Goal: Information Seeking & Learning: Learn about a topic

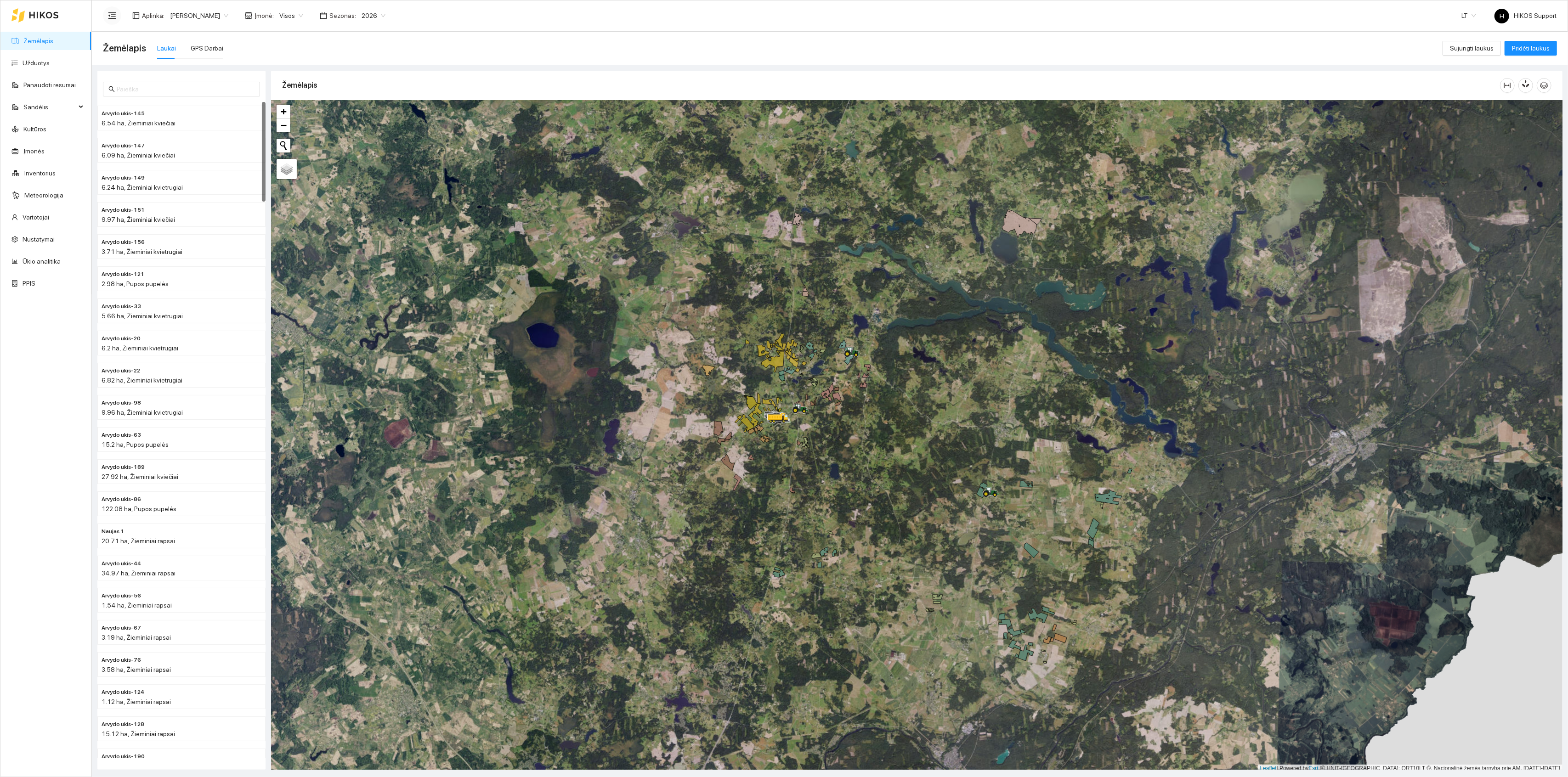
click at [110, 10] on button "button" at bounding box center [112, 16] width 18 height 18
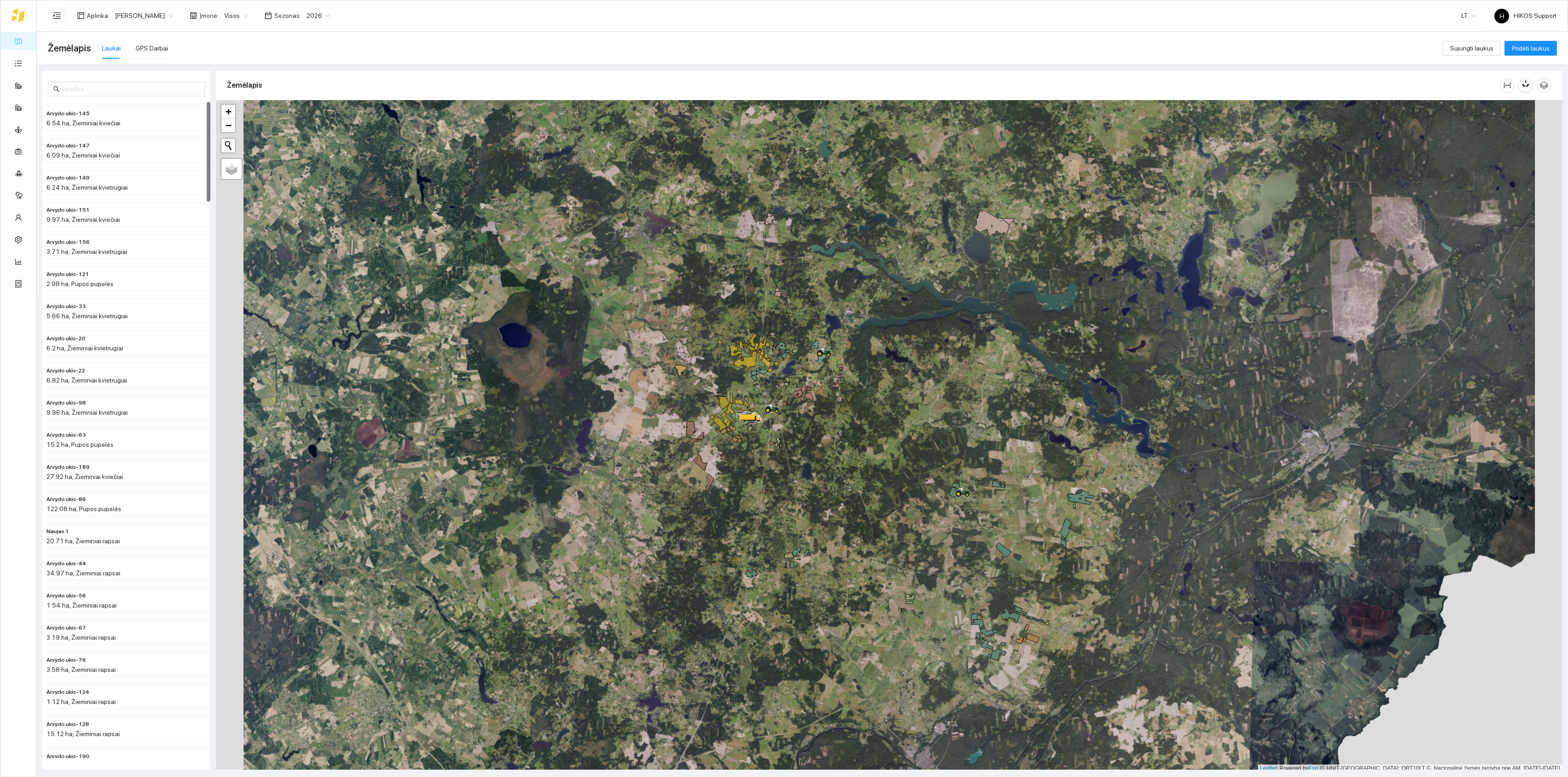
click at [52, 16] on button "button" at bounding box center [57, 16] width 18 height 18
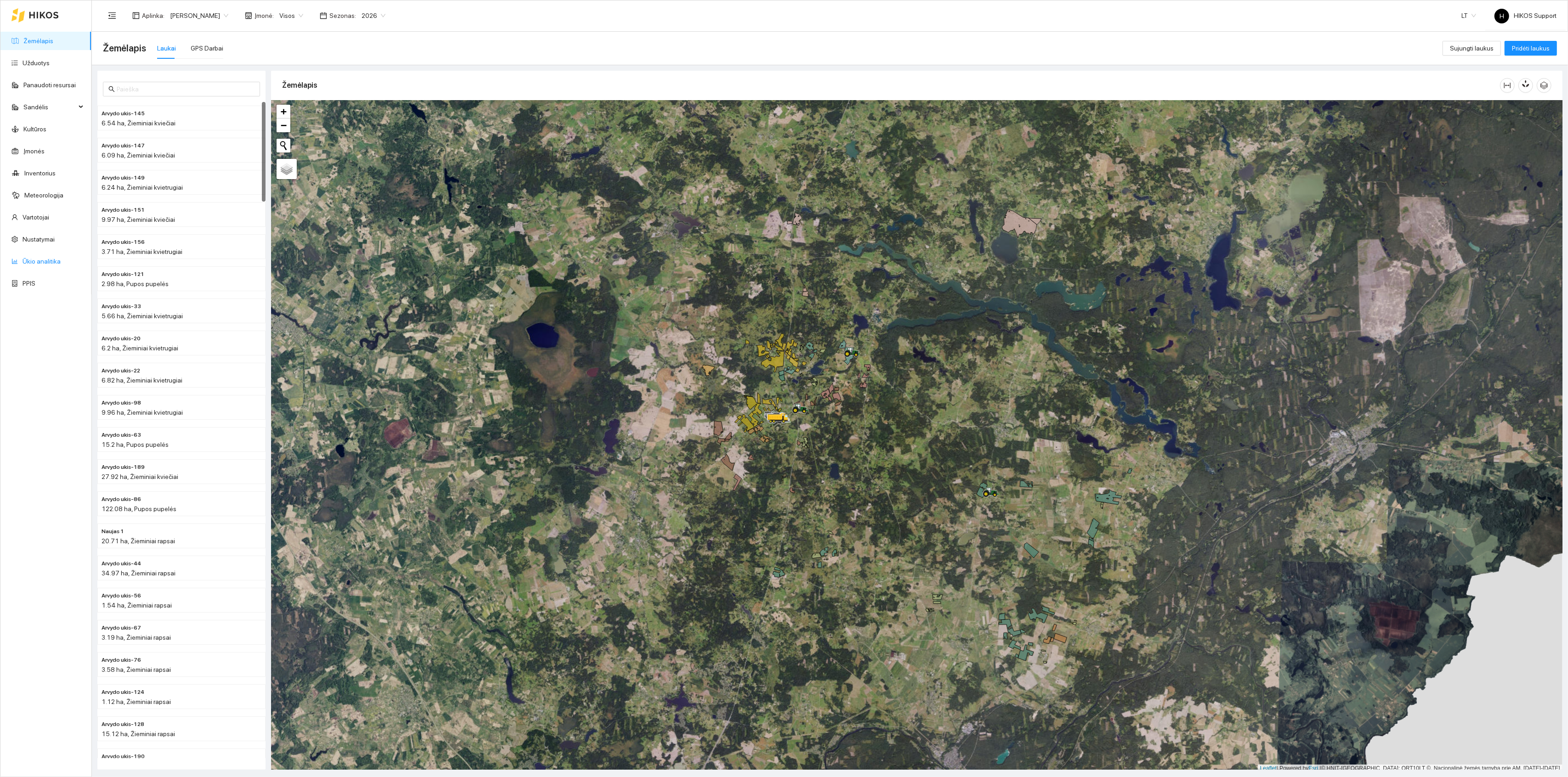
click at [44, 262] on link "Ūkio analitika" at bounding box center [41, 261] width 38 height 7
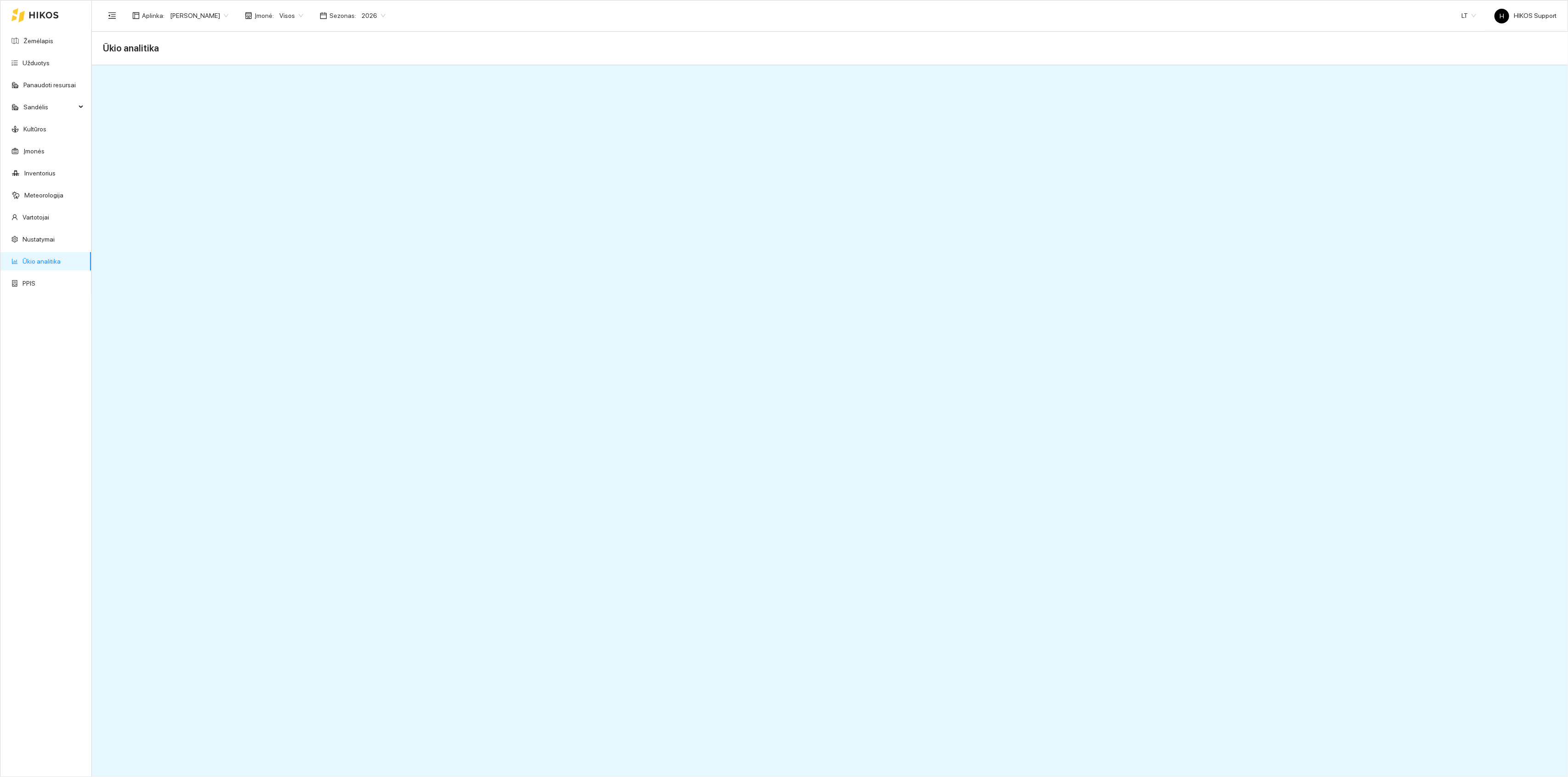
click at [376, 13] on span "2026" at bounding box center [373, 15] width 24 height 14
click at [215, 50] on div "Ūkio analitika" at bounding box center [830, 48] width 1454 height 18
click at [207, 18] on span "[PERSON_NAME]" at bounding box center [199, 15] width 58 height 14
click at [192, 100] on div "Groward Group" at bounding box center [214, 105] width 89 height 10
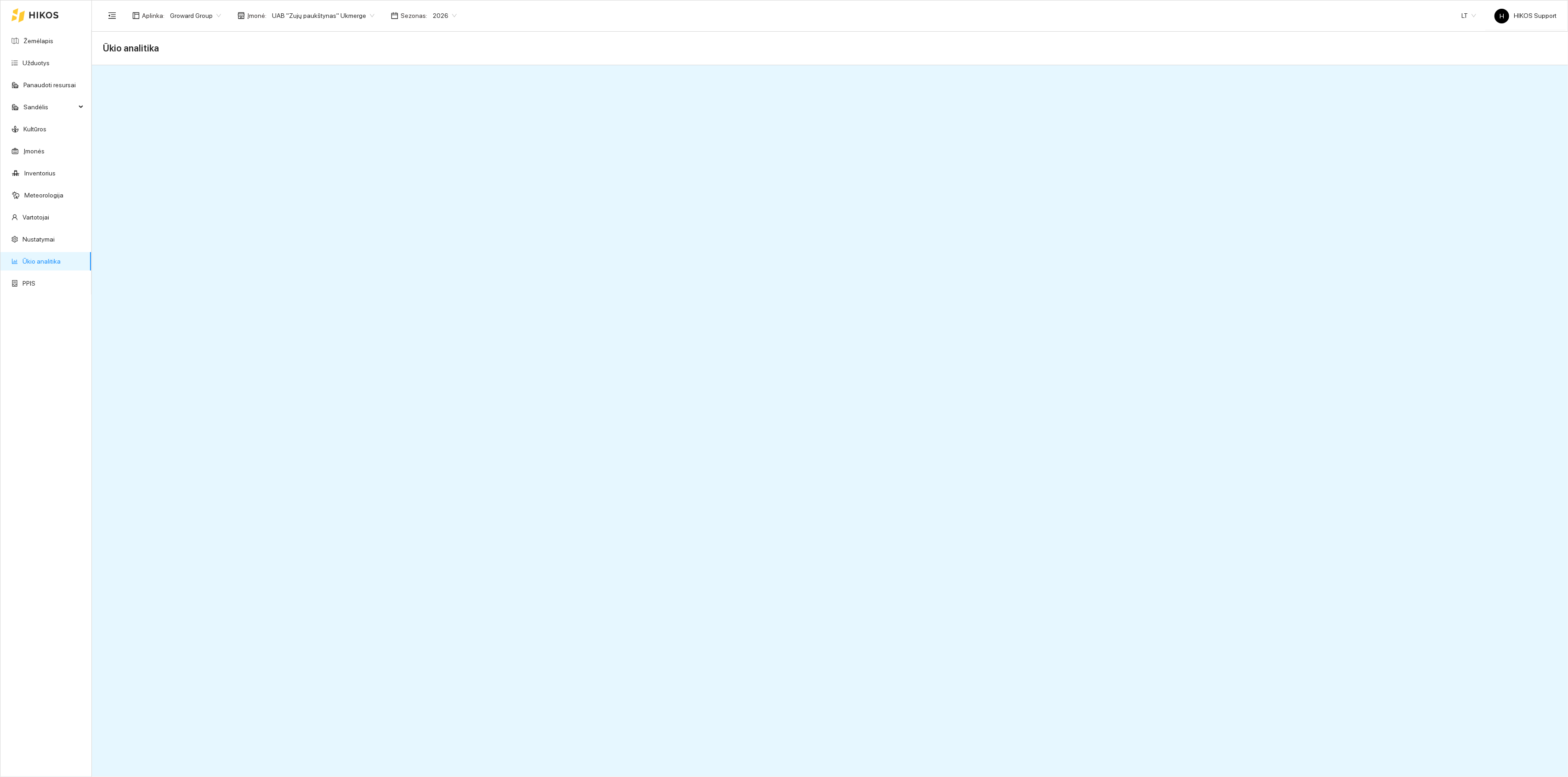
click at [349, 11] on span "UAB "Zujų paukštynas" Ukmerge" at bounding box center [323, 15] width 102 height 14
click at [198, 14] on span "Groward Group" at bounding box center [195, 15] width 51 height 14
click at [196, 54] on div "ŽŪB Linkuva" at bounding box center [214, 52] width 89 height 10
click at [33, 38] on link "Žemėlapis" at bounding box center [38, 41] width 30 height 7
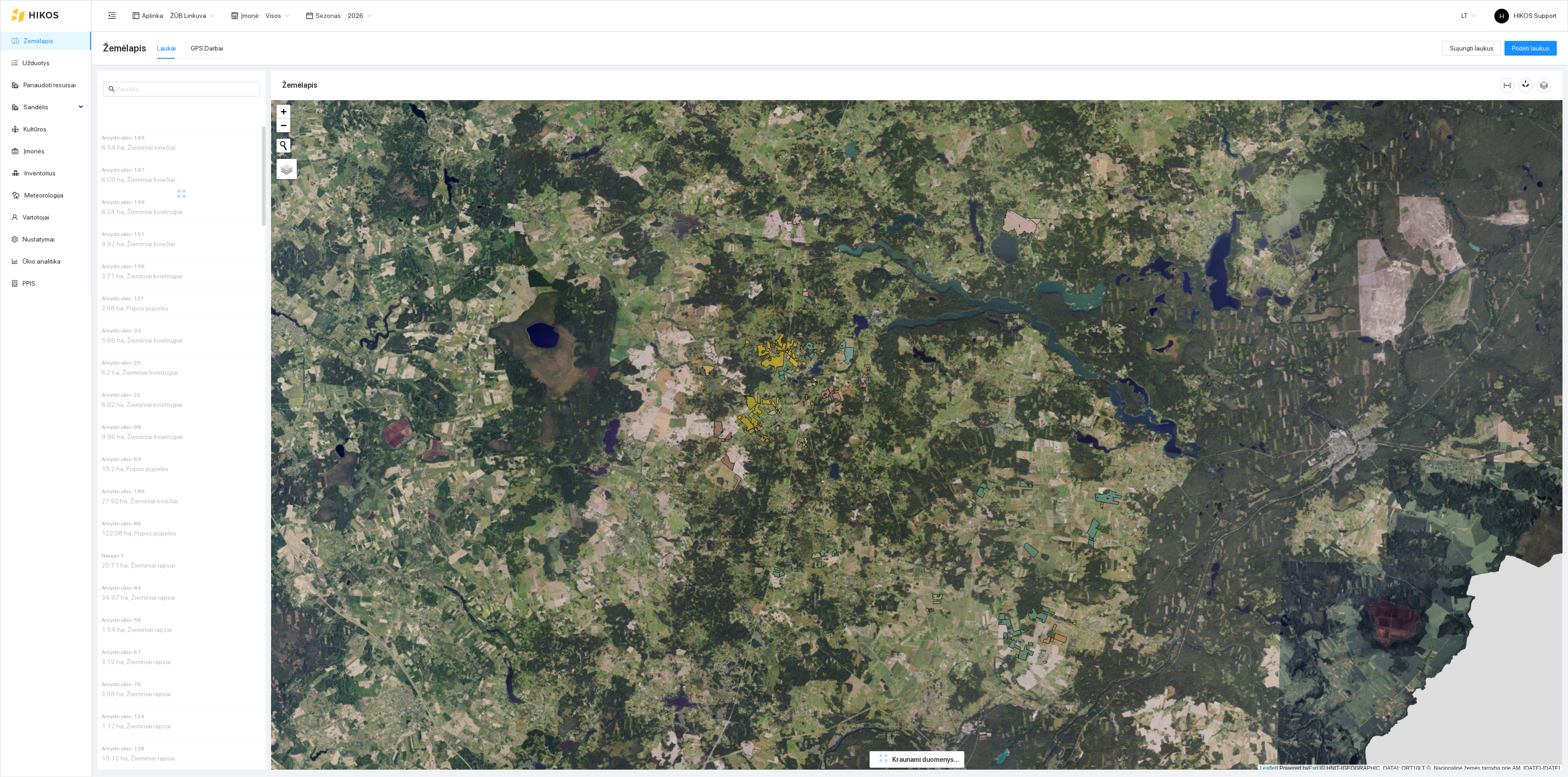
click at [194, 15] on span "ŽŪB Linkuva" at bounding box center [192, 15] width 44 height 14
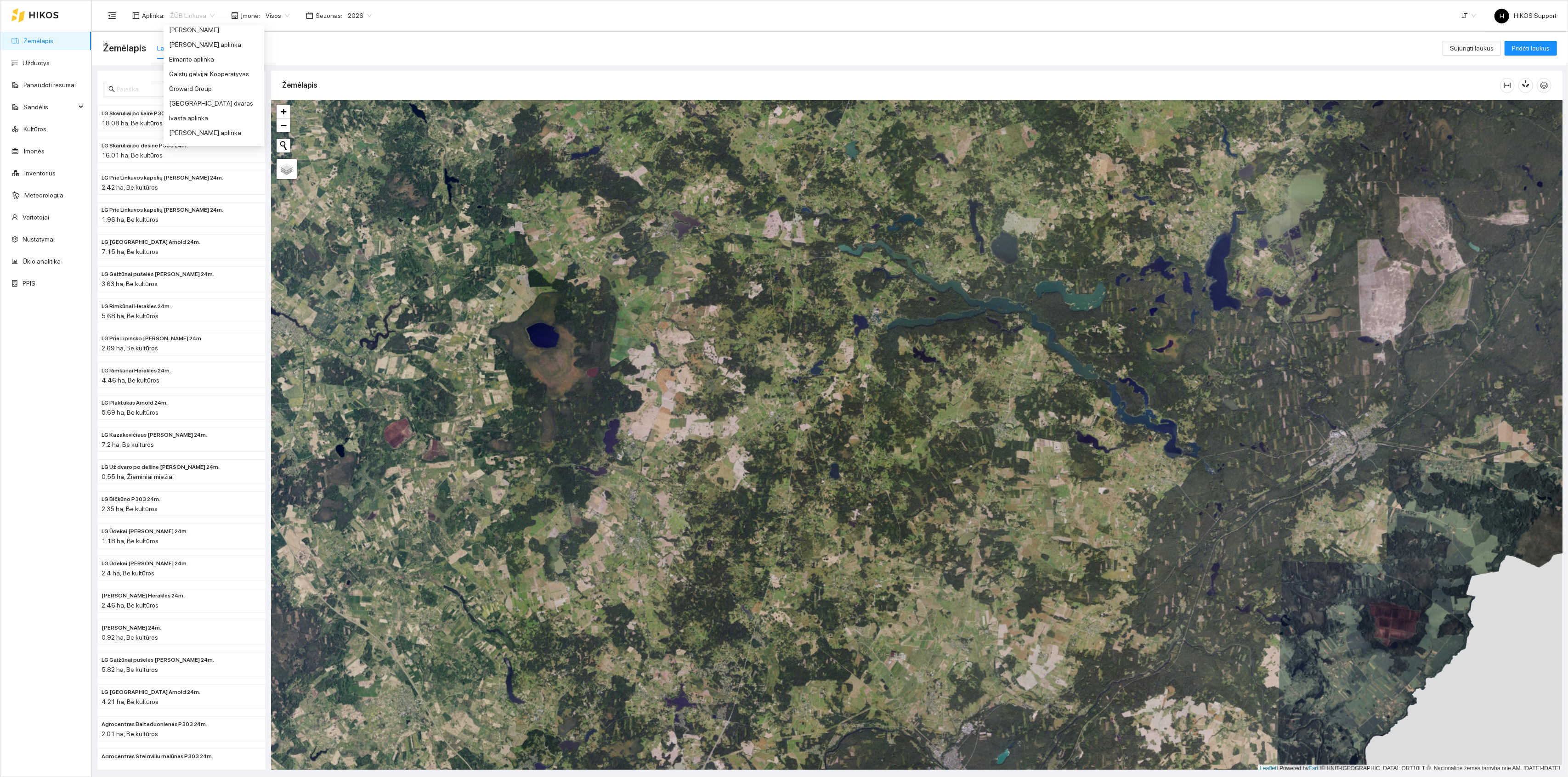
scroll to position [194, 0]
click at [186, 92] on div "Groward Group" at bounding box center [214, 90] width 89 height 10
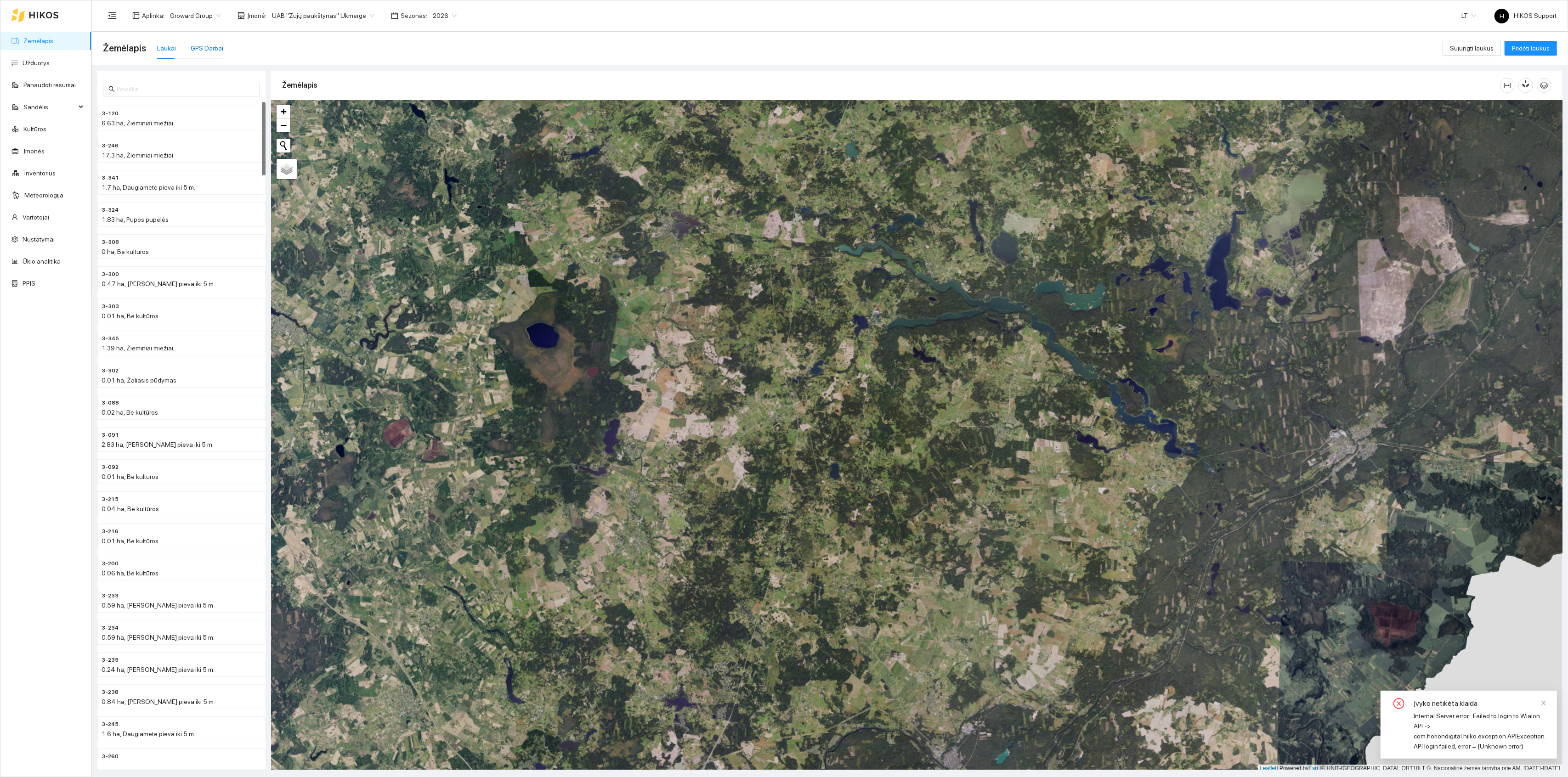
click at [211, 50] on div "GPS Darbai" at bounding box center [207, 48] width 33 height 10
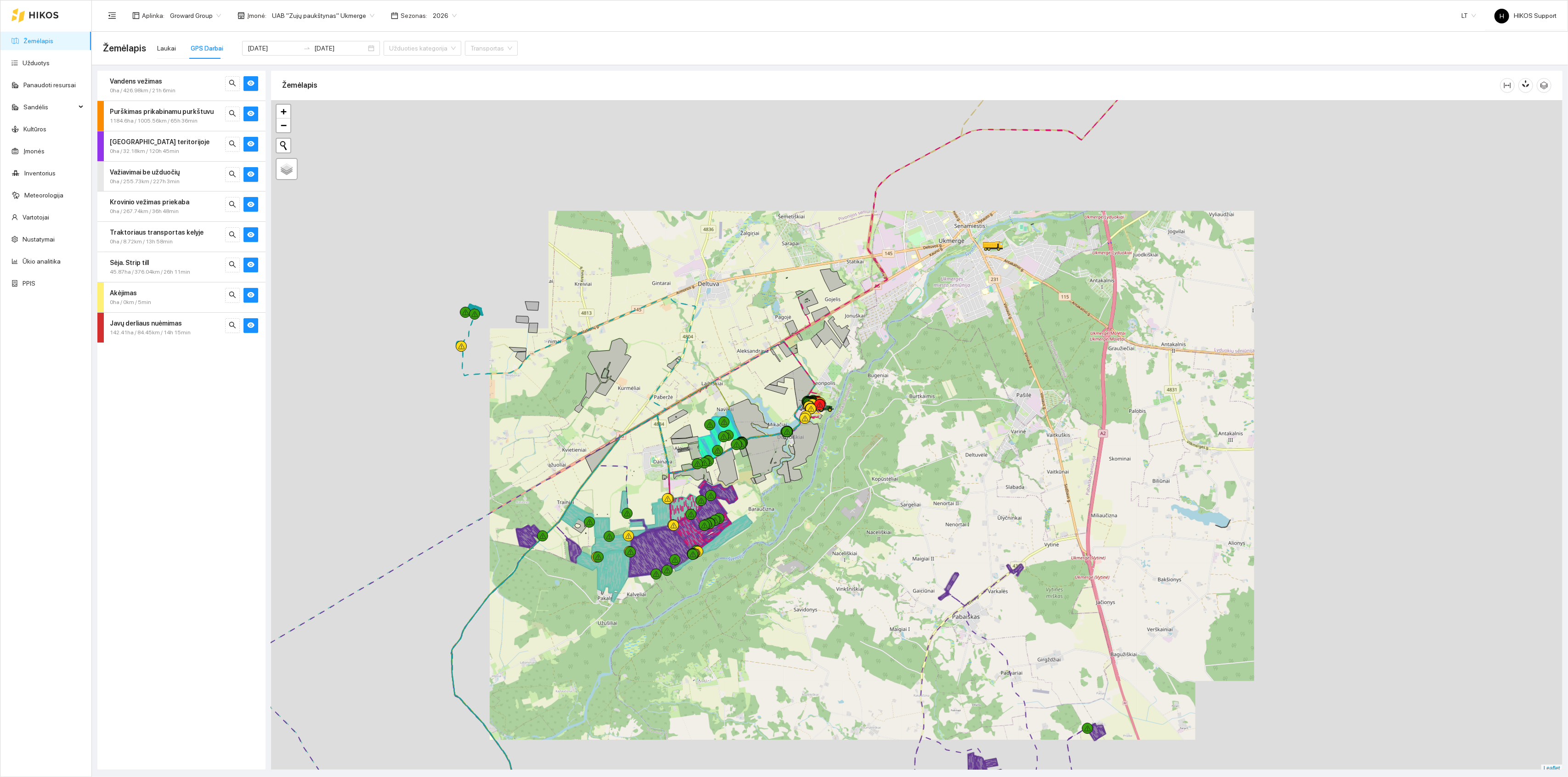
scroll to position [2, 0]
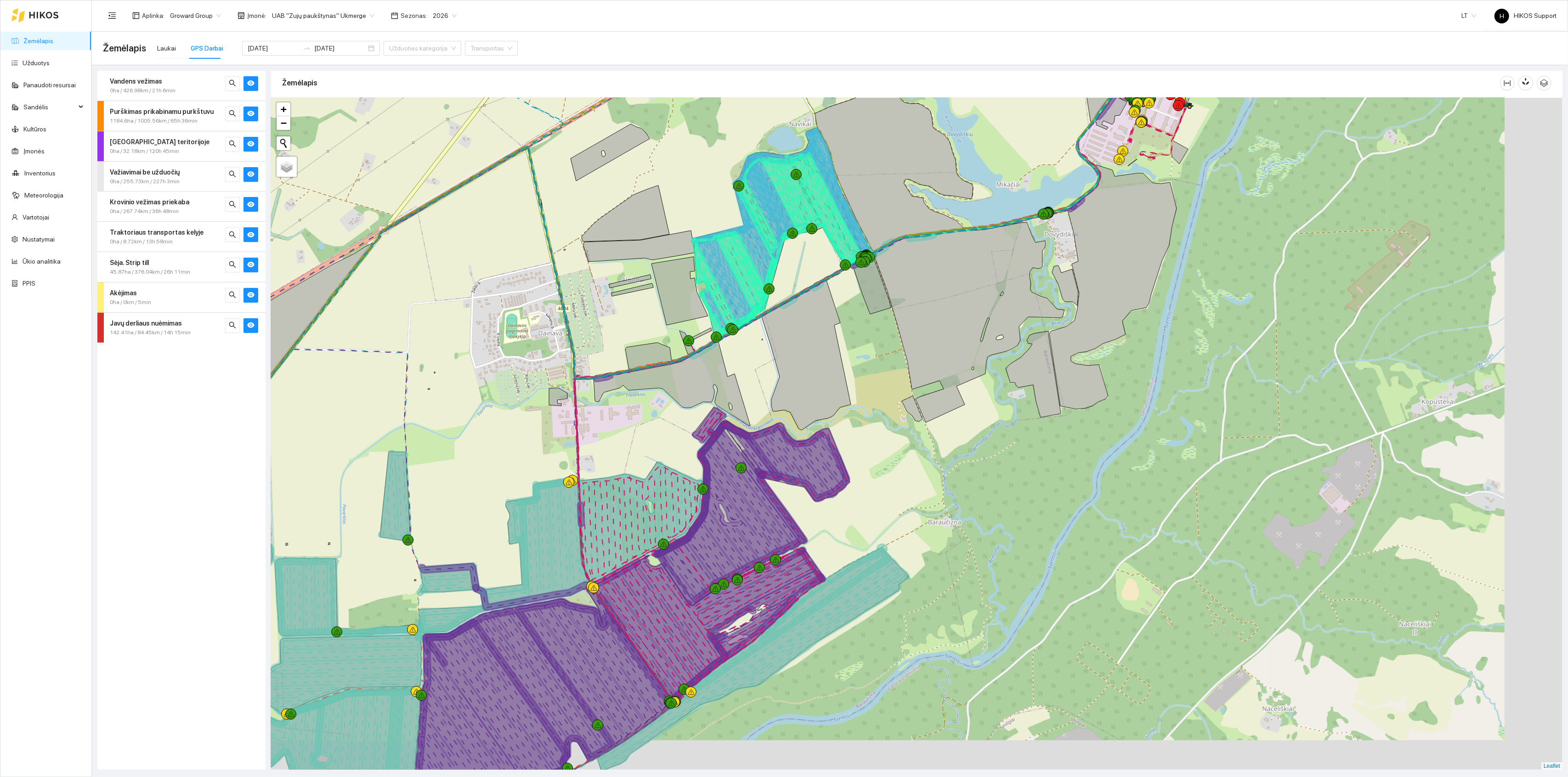
drag, startPoint x: 724, startPoint y: 495, endPoint x: 617, endPoint y: 451, distance: 115.7
click at [618, 451] on div at bounding box center [917, 434] width 1292 height 672
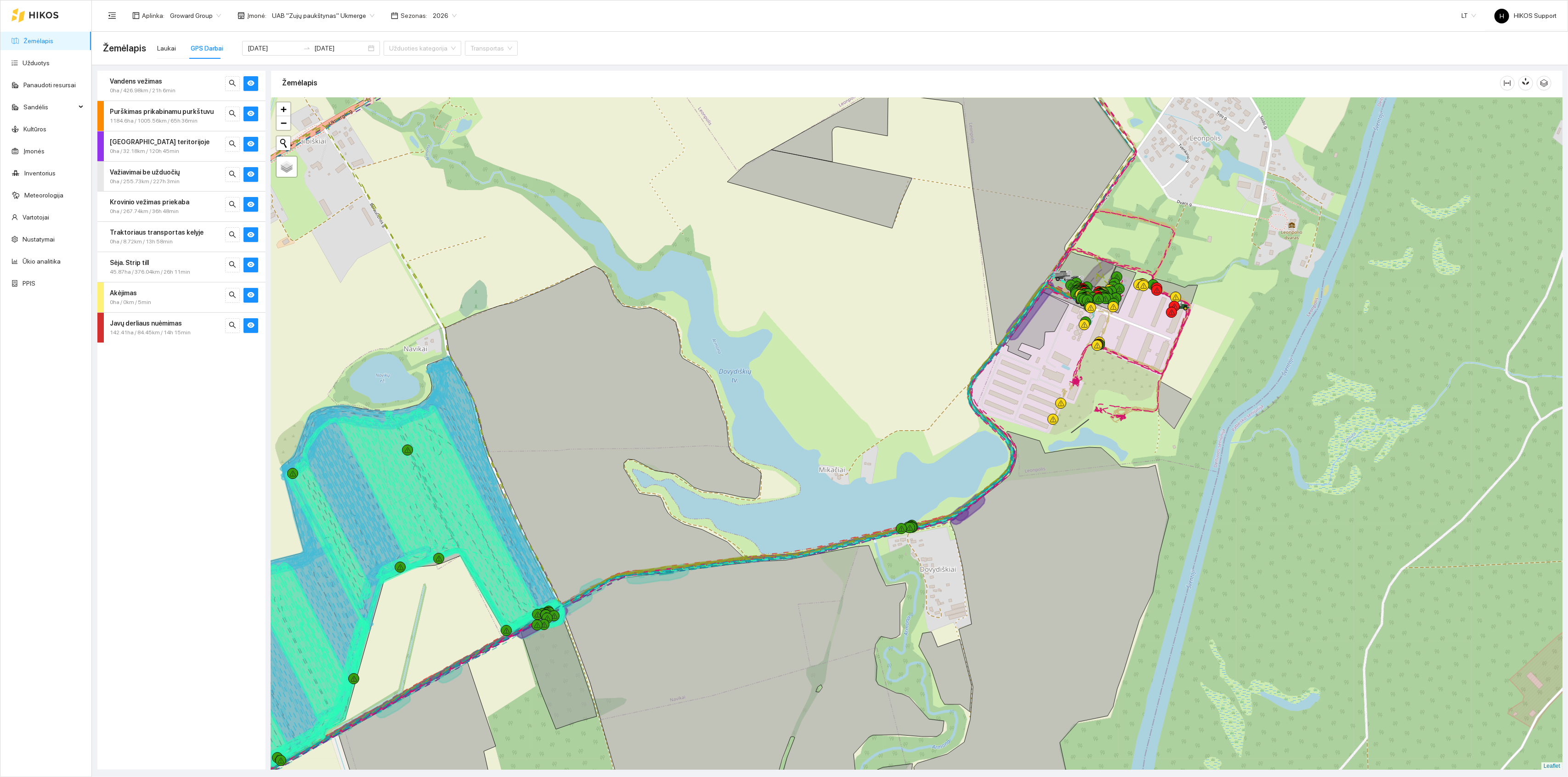
drag, startPoint x: 850, startPoint y: 270, endPoint x: 666, endPoint y: 336, distance: 195.5
click at [666, 336] on div at bounding box center [917, 434] width 1292 height 672
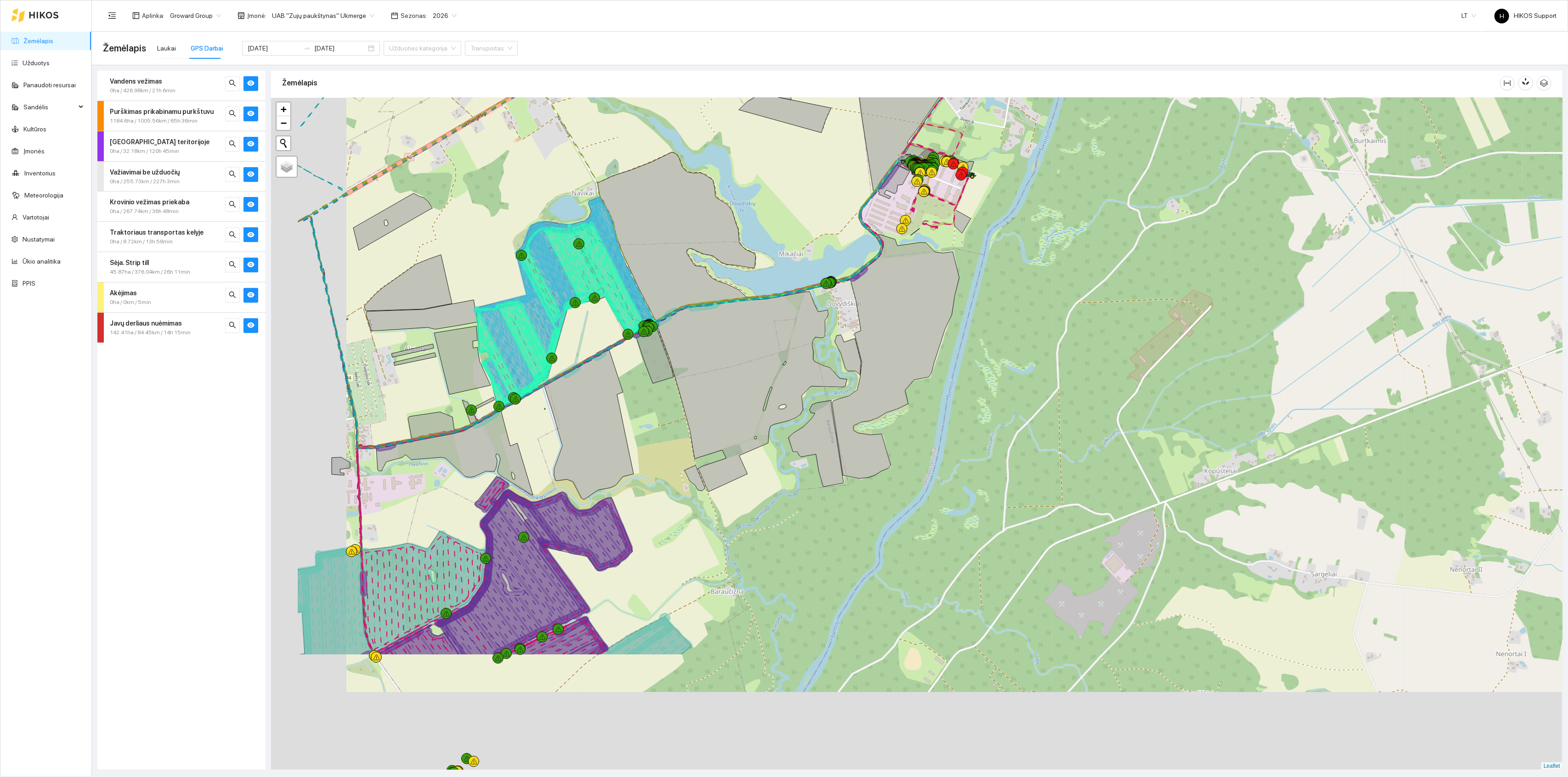
drag, startPoint x: 825, startPoint y: 495, endPoint x: 990, endPoint y: 304, distance: 252.4
click at [990, 304] on div at bounding box center [917, 434] width 1292 height 672
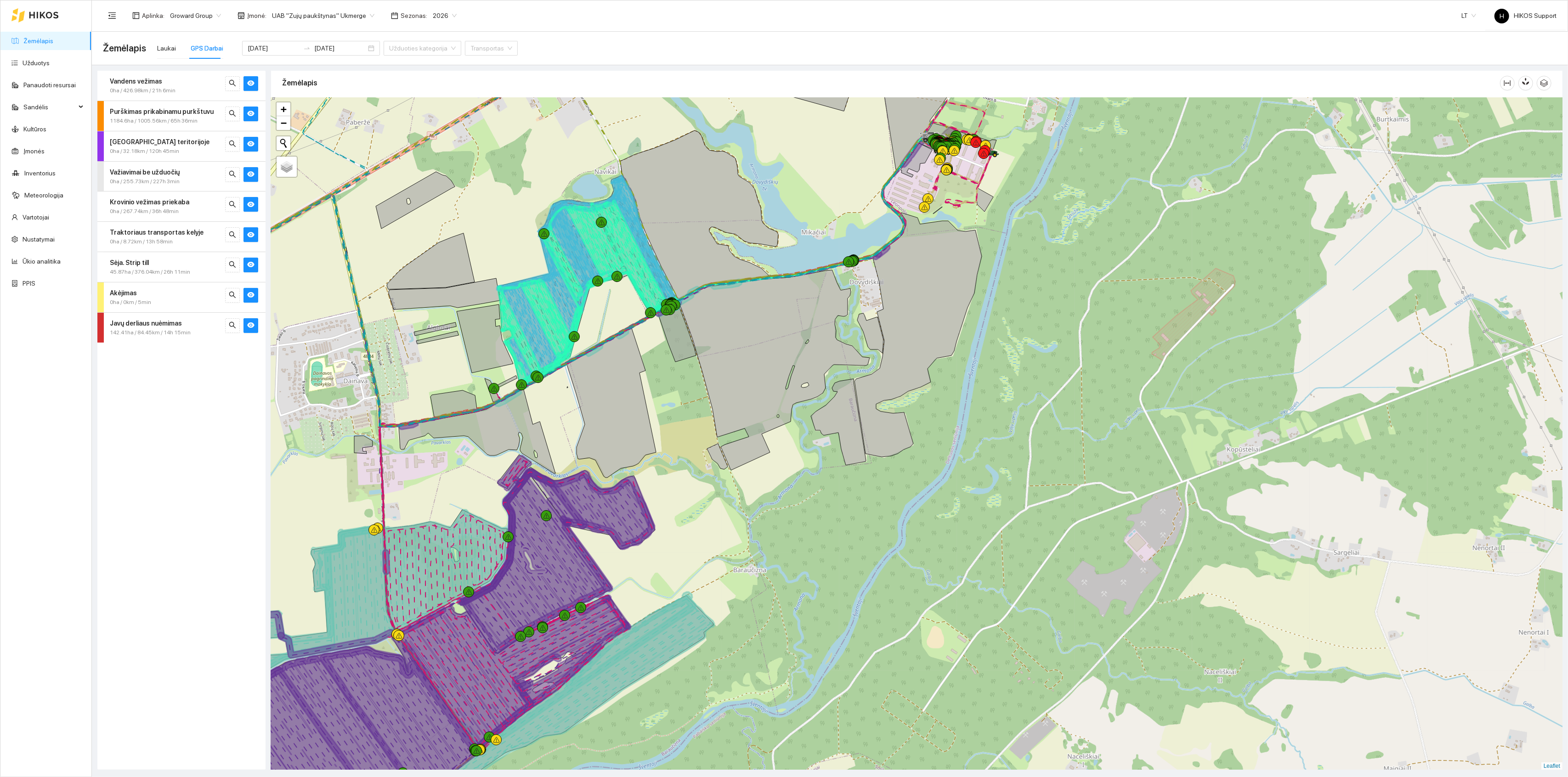
drag, startPoint x: 693, startPoint y: 574, endPoint x: 763, endPoint y: 398, distance: 189.4
click at [763, 398] on div at bounding box center [917, 434] width 1292 height 672
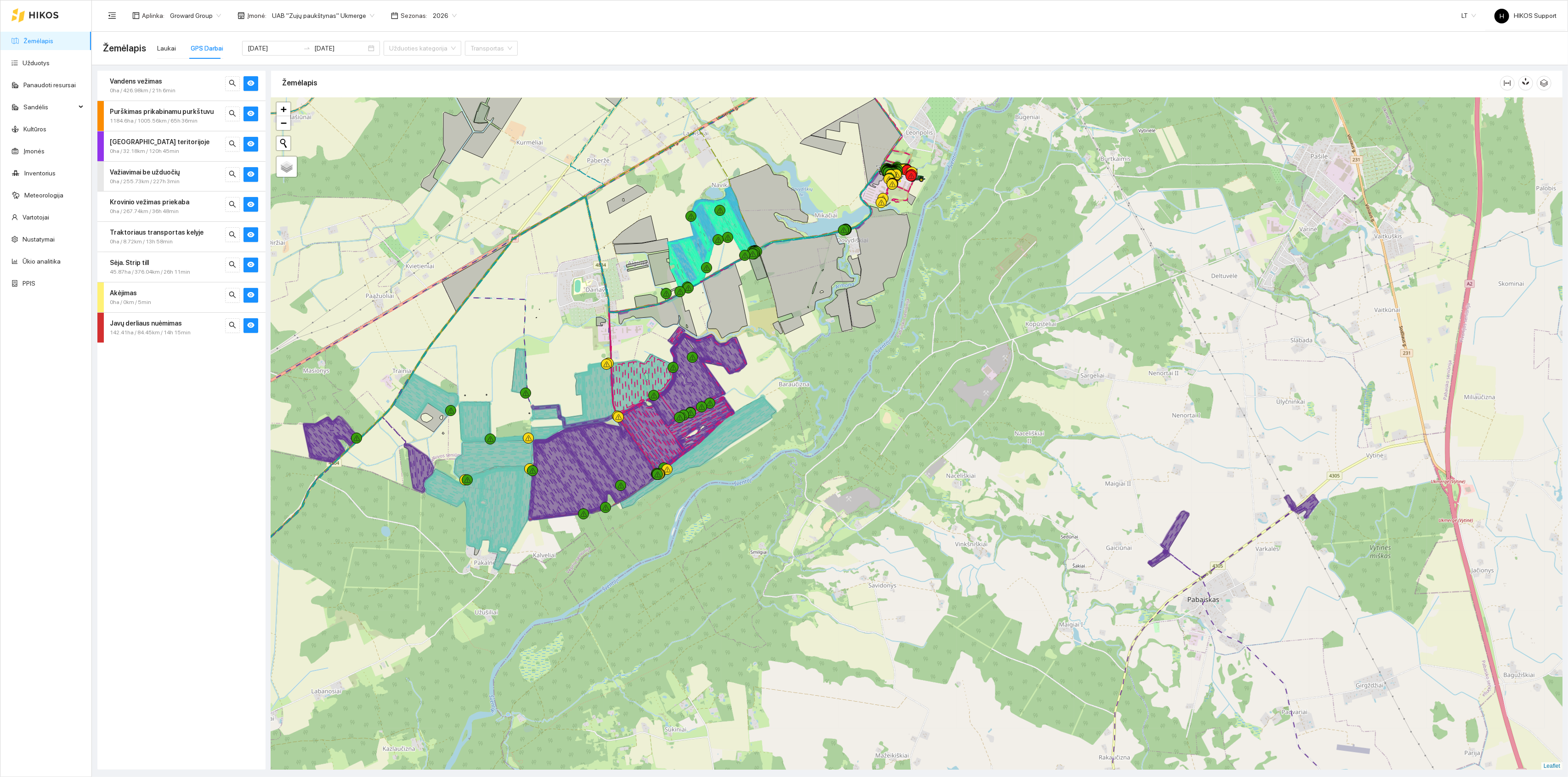
click at [590, 433] on div at bounding box center [917, 434] width 1292 height 672
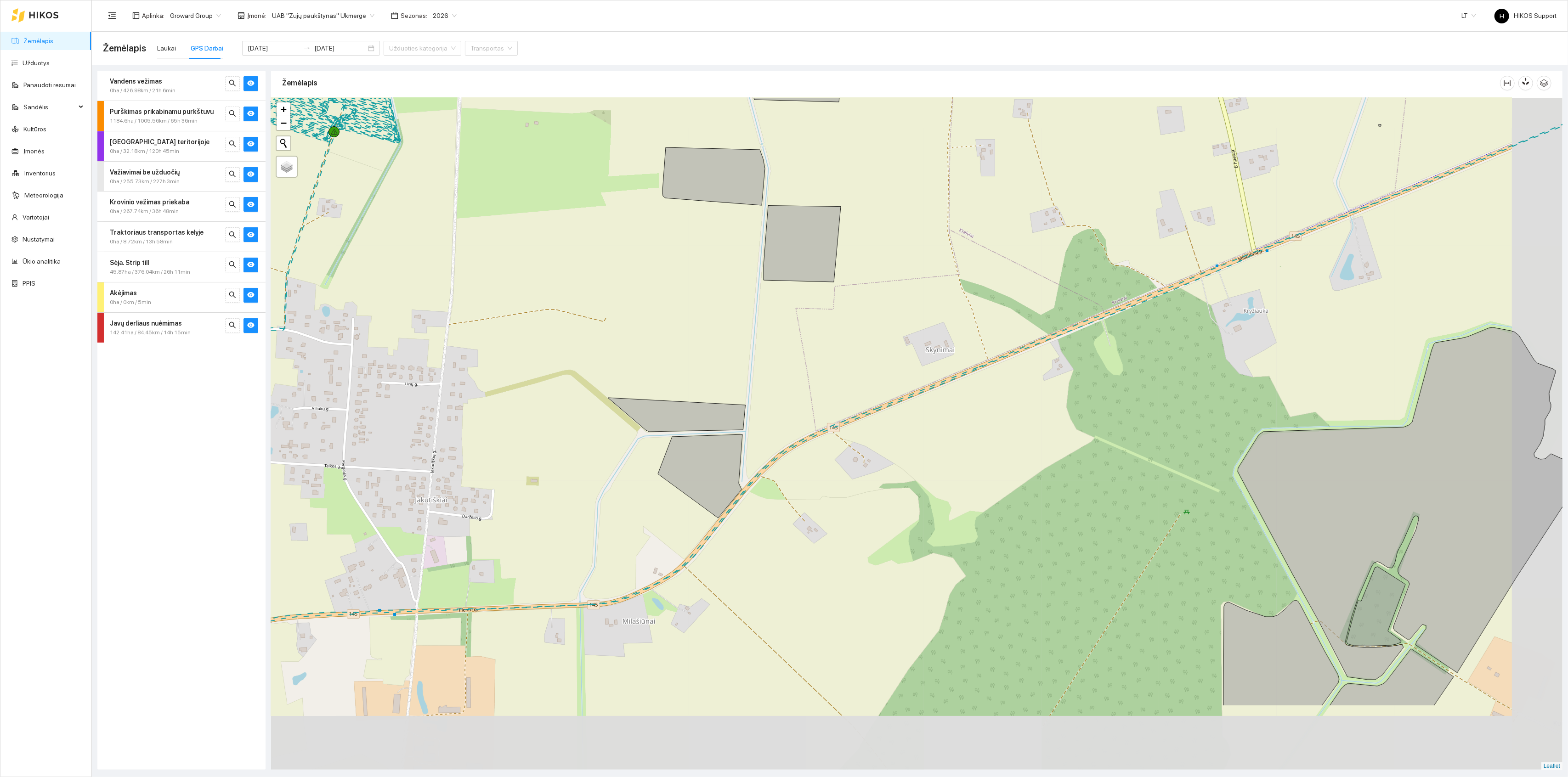
drag, startPoint x: 550, startPoint y: 529, endPoint x: 471, endPoint y: 394, distance: 156.4
click at [471, 394] on div at bounding box center [917, 434] width 1292 height 672
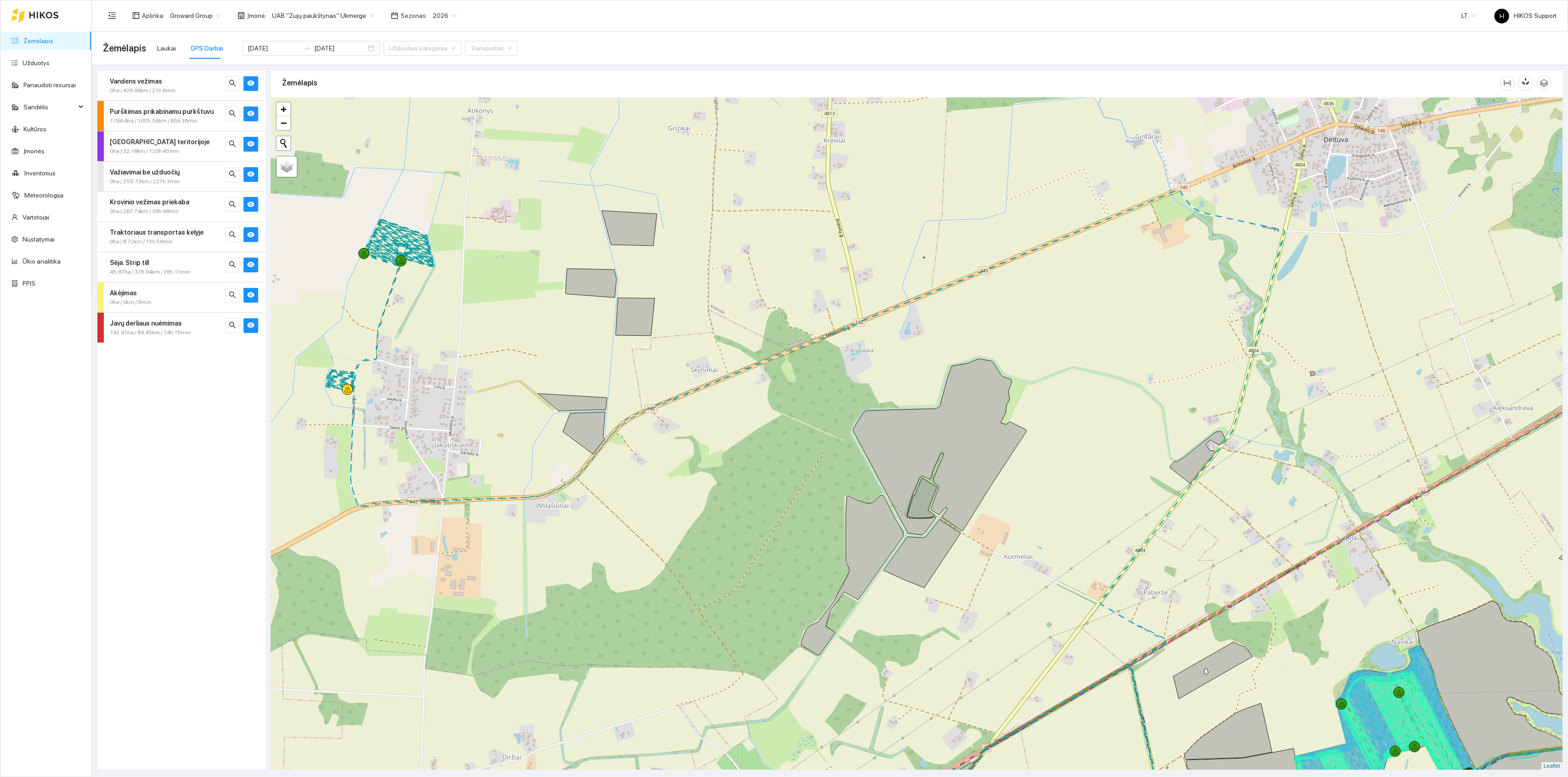
drag, startPoint x: 751, startPoint y: 563, endPoint x: 670, endPoint y: 366, distance: 213.0
click at [670, 366] on div at bounding box center [917, 434] width 1292 height 672
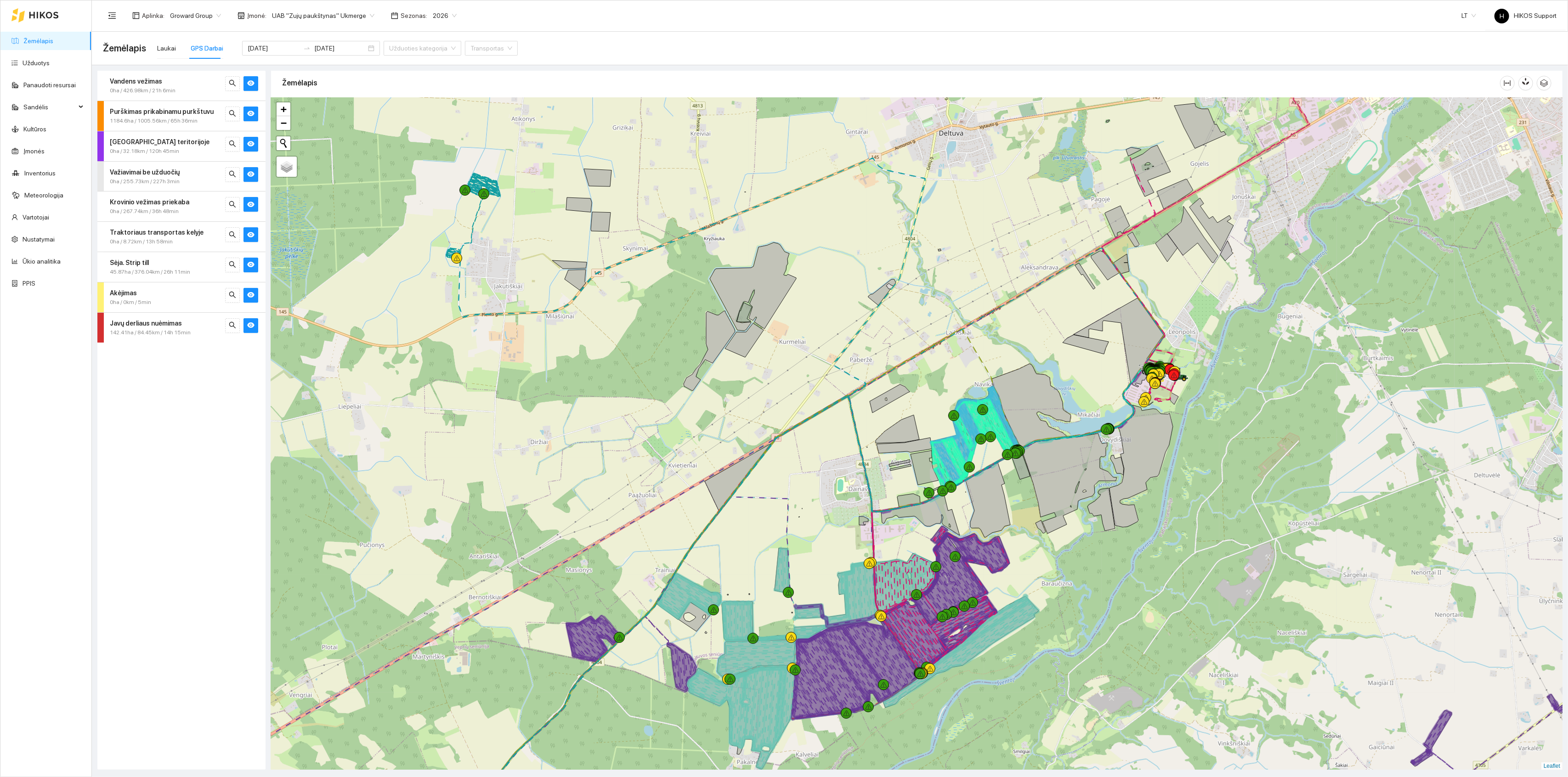
drag, startPoint x: 689, startPoint y: 645, endPoint x: 708, endPoint y: 570, distance: 77.4
click at [708, 570] on div at bounding box center [917, 434] width 1292 height 672
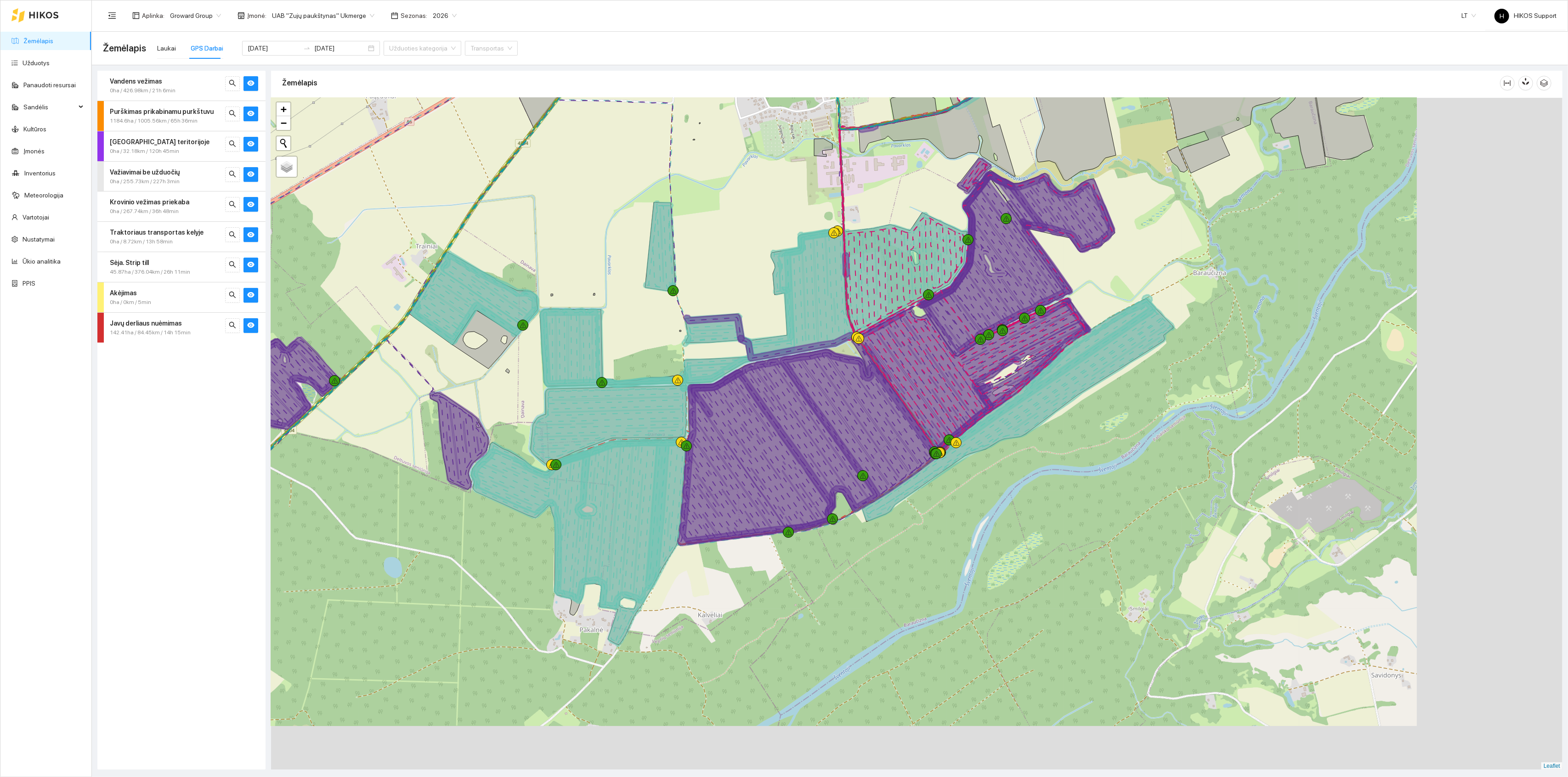
drag, startPoint x: 1046, startPoint y: 716, endPoint x: 793, endPoint y: 555, distance: 299.9
click at [793, 555] on div at bounding box center [917, 434] width 1292 height 672
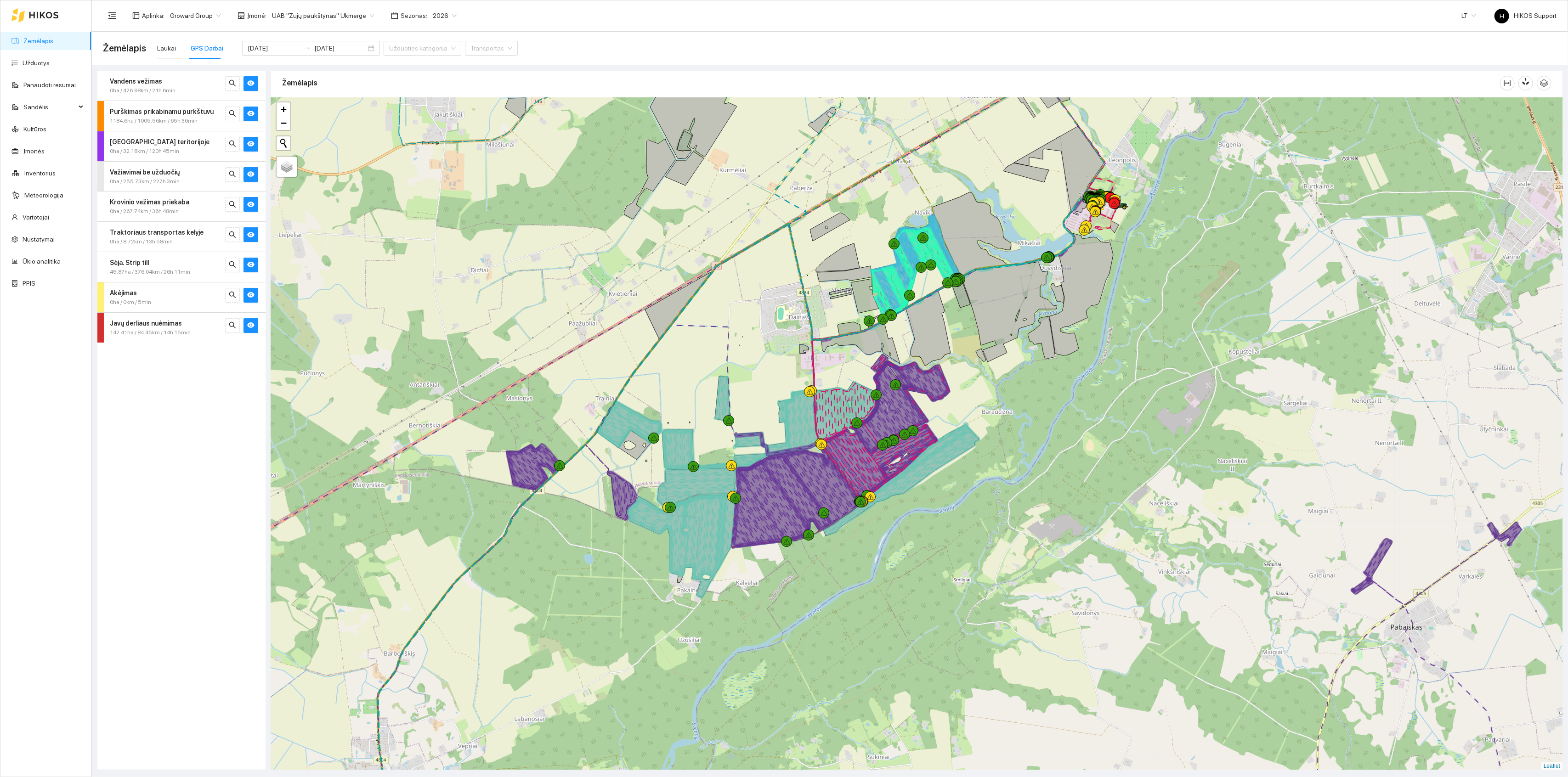
drag, startPoint x: 1088, startPoint y: 374, endPoint x: 936, endPoint y: 490, distance: 191.2
click at [936, 490] on div at bounding box center [917, 434] width 1292 height 672
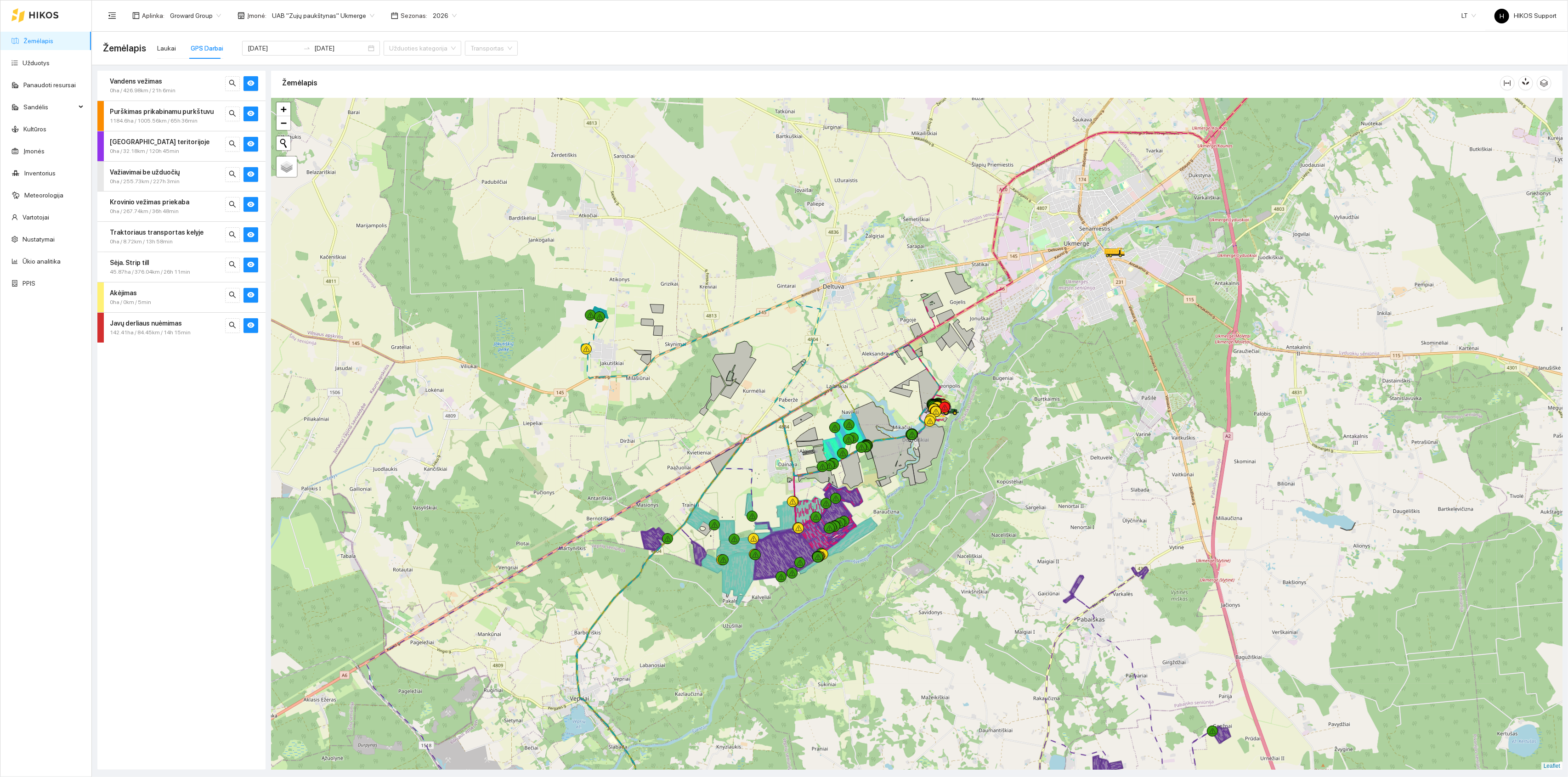
drag, startPoint x: 1104, startPoint y: 451, endPoint x: 874, endPoint y: 521, distance: 240.4
click at [874, 521] on div at bounding box center [917, 434] width 1292 height 672
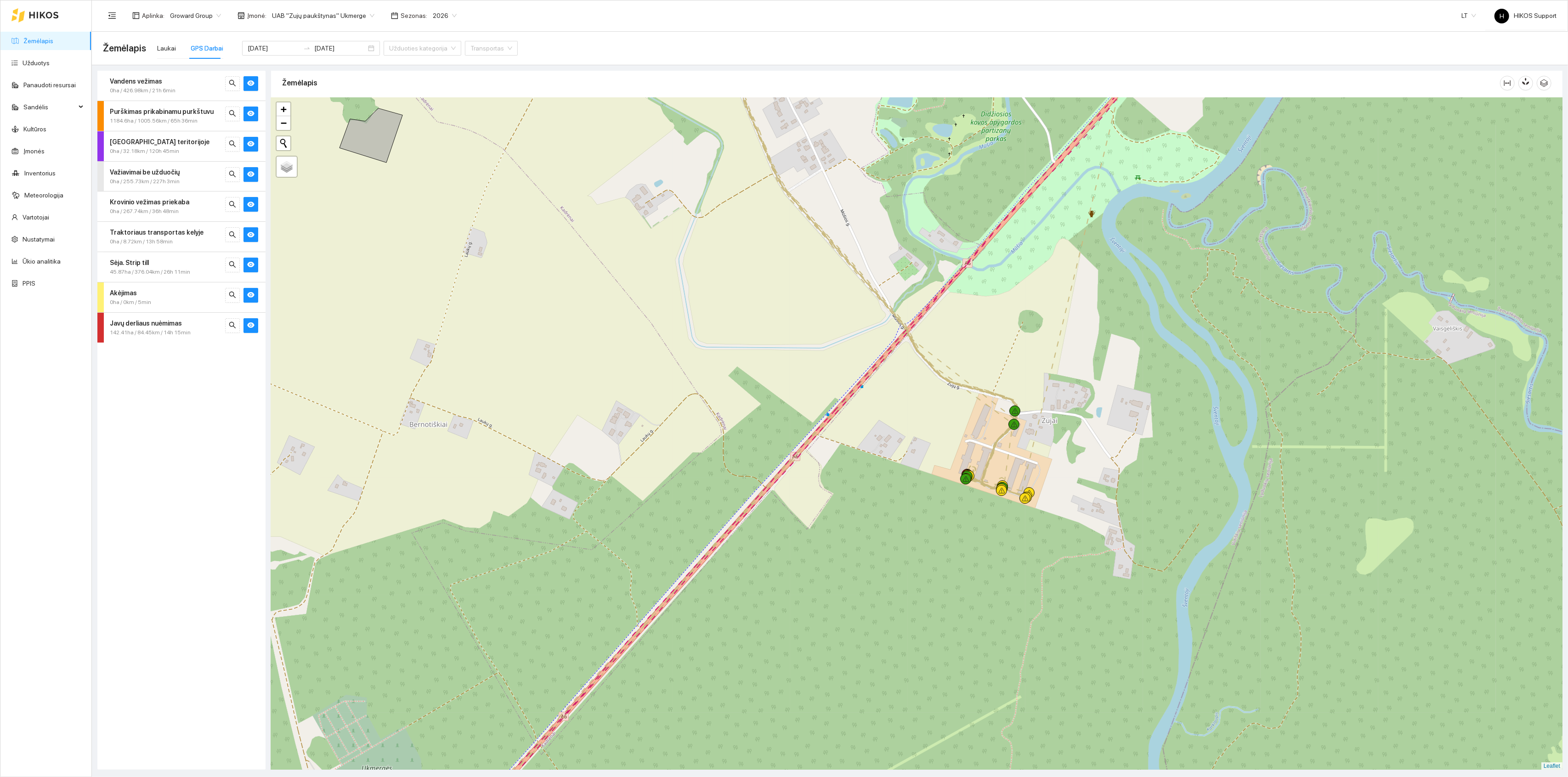
drag, startPoint x: 1001, startPoint y: 318, endPoint x: 993, endPoint y: 438, distance: 120.3
click at [1001, 433] on div at bounding box center [917, 434] width 1292 height 672
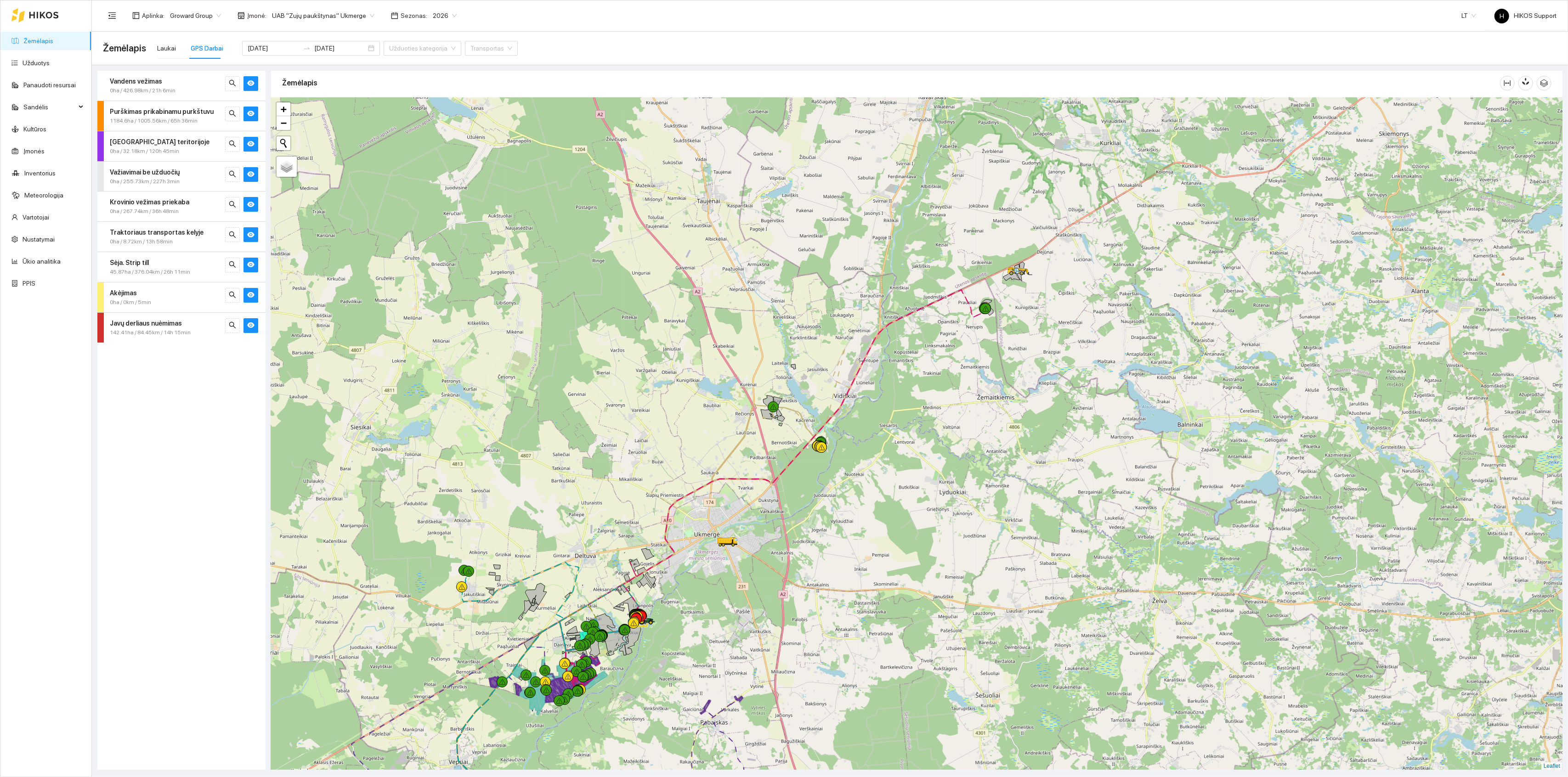
drag, startPoint x: 1040, startPoint y: 312, endPoint x: 909, endPoint y: 418, distance: 168.5
click at [909, 418] on div at bounding box center [917, 434] width 1292 height 672
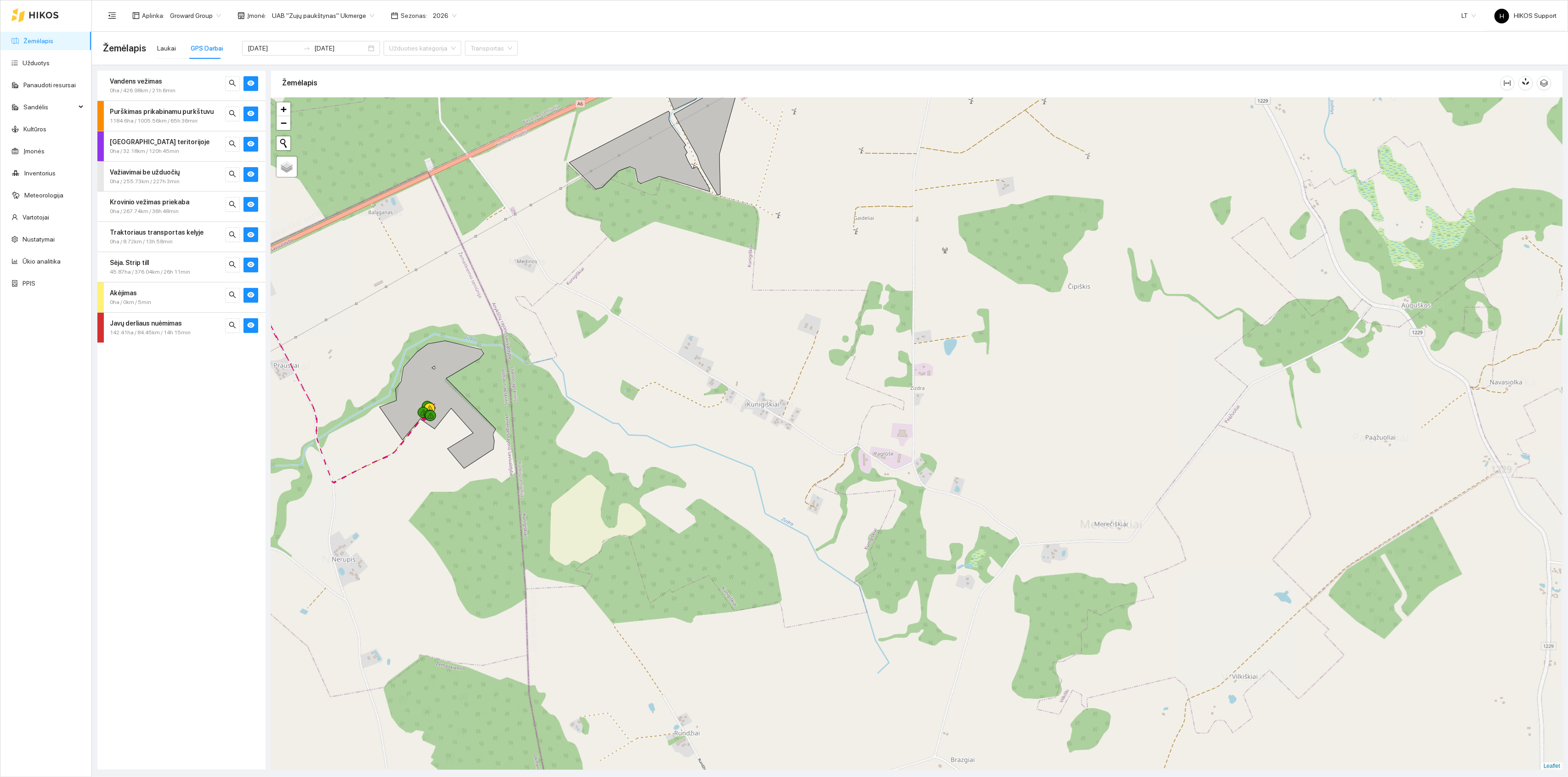
drag, startPoint x: 719, startPoint y: 341, endPoint x: 920, endPoint y: 441, distance: 224.5
click at [920, 441] on div at bounding box center [917, 434] width 1292 height 672
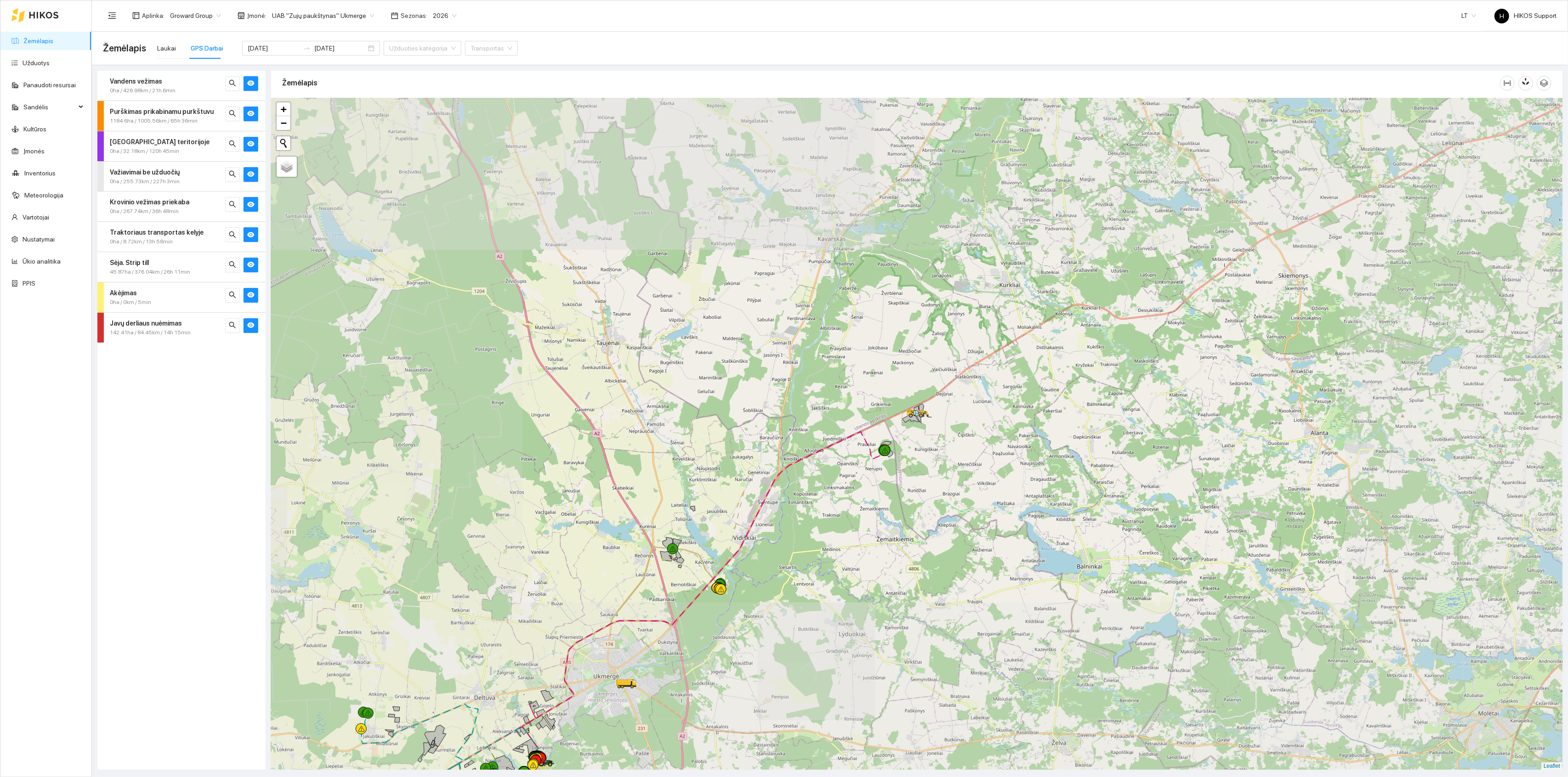
drag, startPoint x: 786, startPoint y: 597, endPoint x: 957, endPoint y: 372, distance: 282.6
click at [956, 372] on div at bounding box center [917, 434] width 1292 height 672
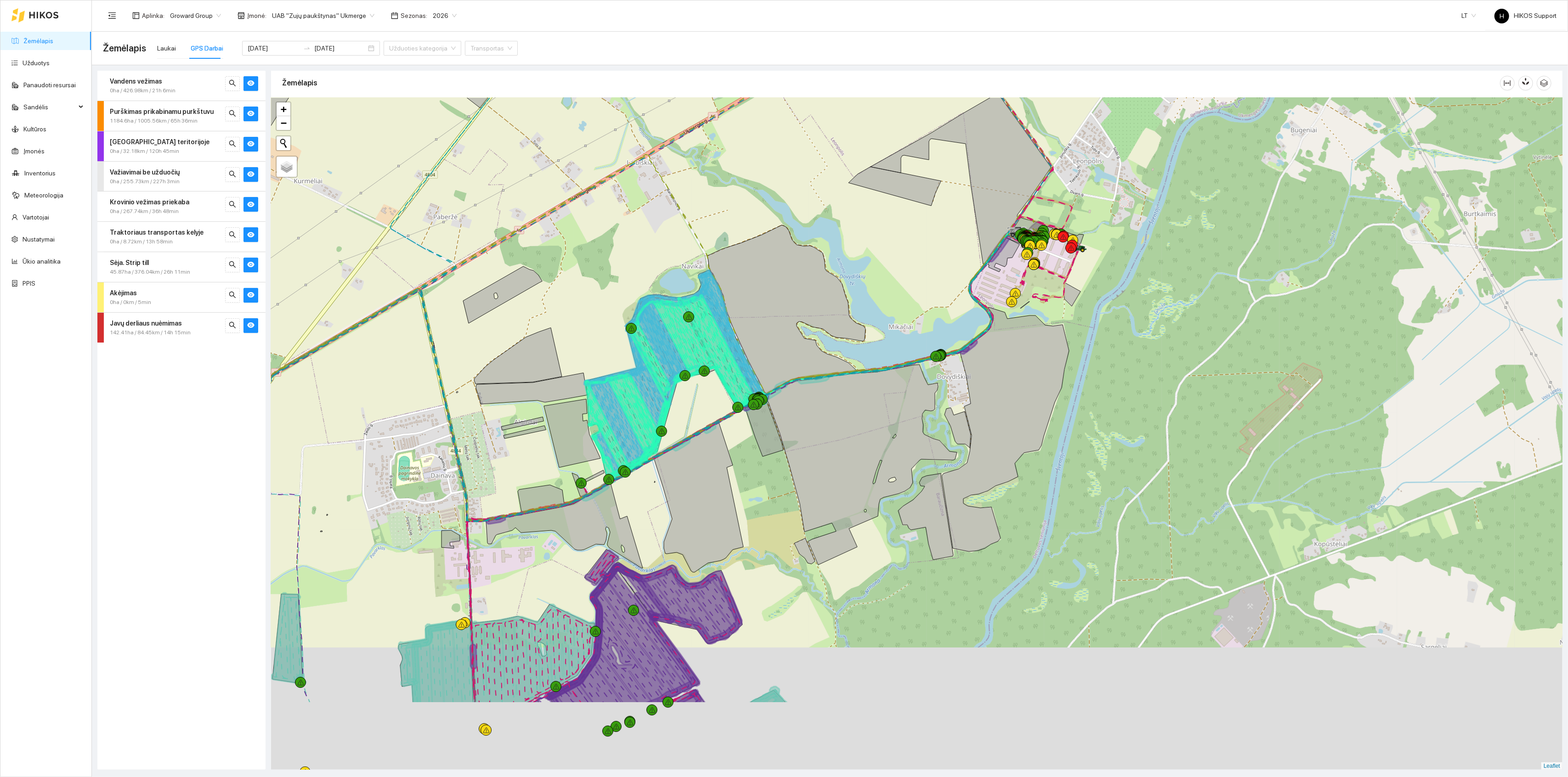
drag, startPoint x: 679, startPoint y: 627, endPoint x: 842, endPoint y: 316, distance: 351.1
click at [842, 321] on div at bounding box center [917, 434] width 1292 height 672
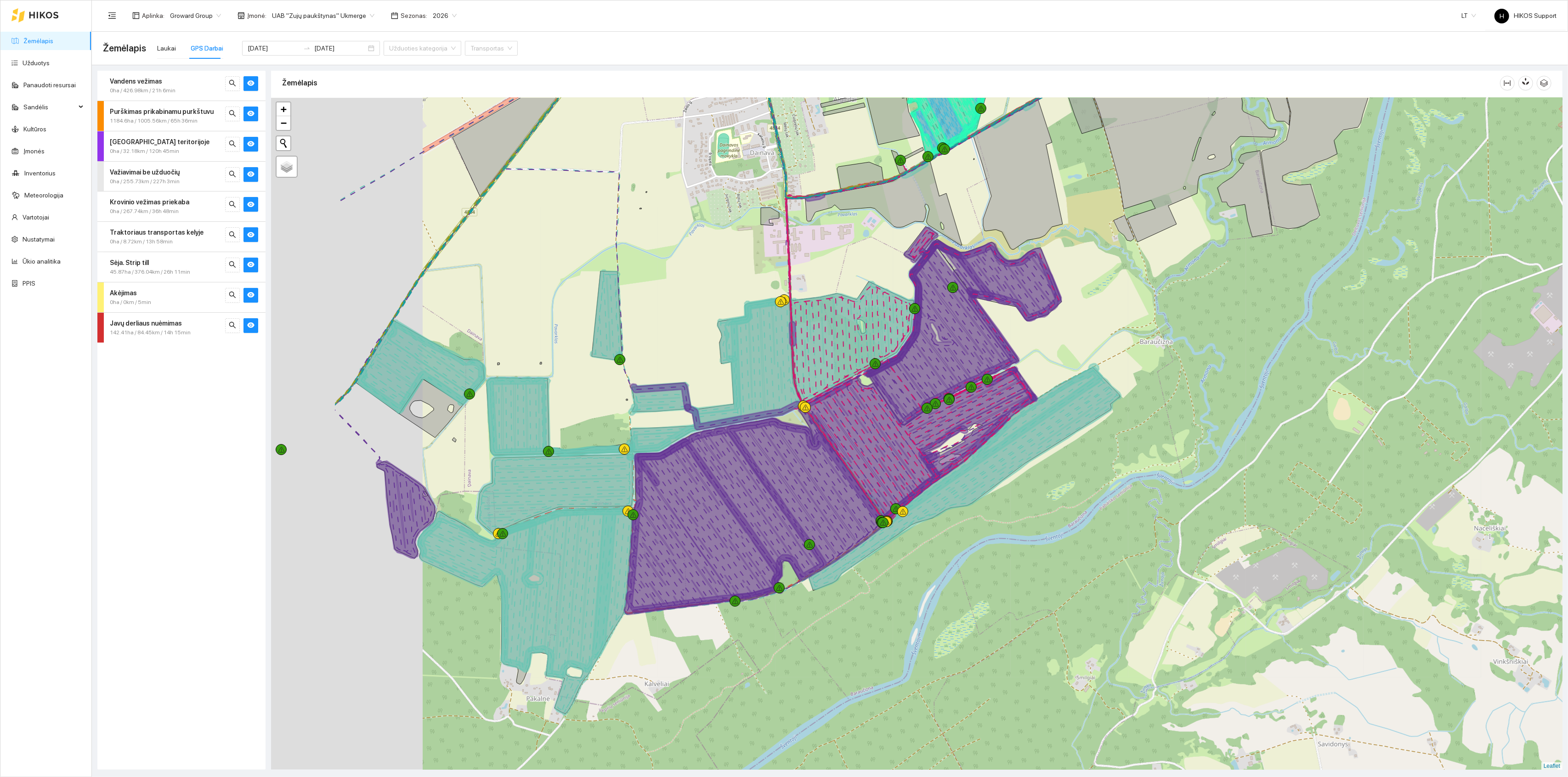
drag, startPoint x: 434, startPoint y: 351, endPoint x: 630, endPoint y: 284, distance: 207.1
click at [629, 284] on div at bounding box center [917, 434] width 1292 height 672
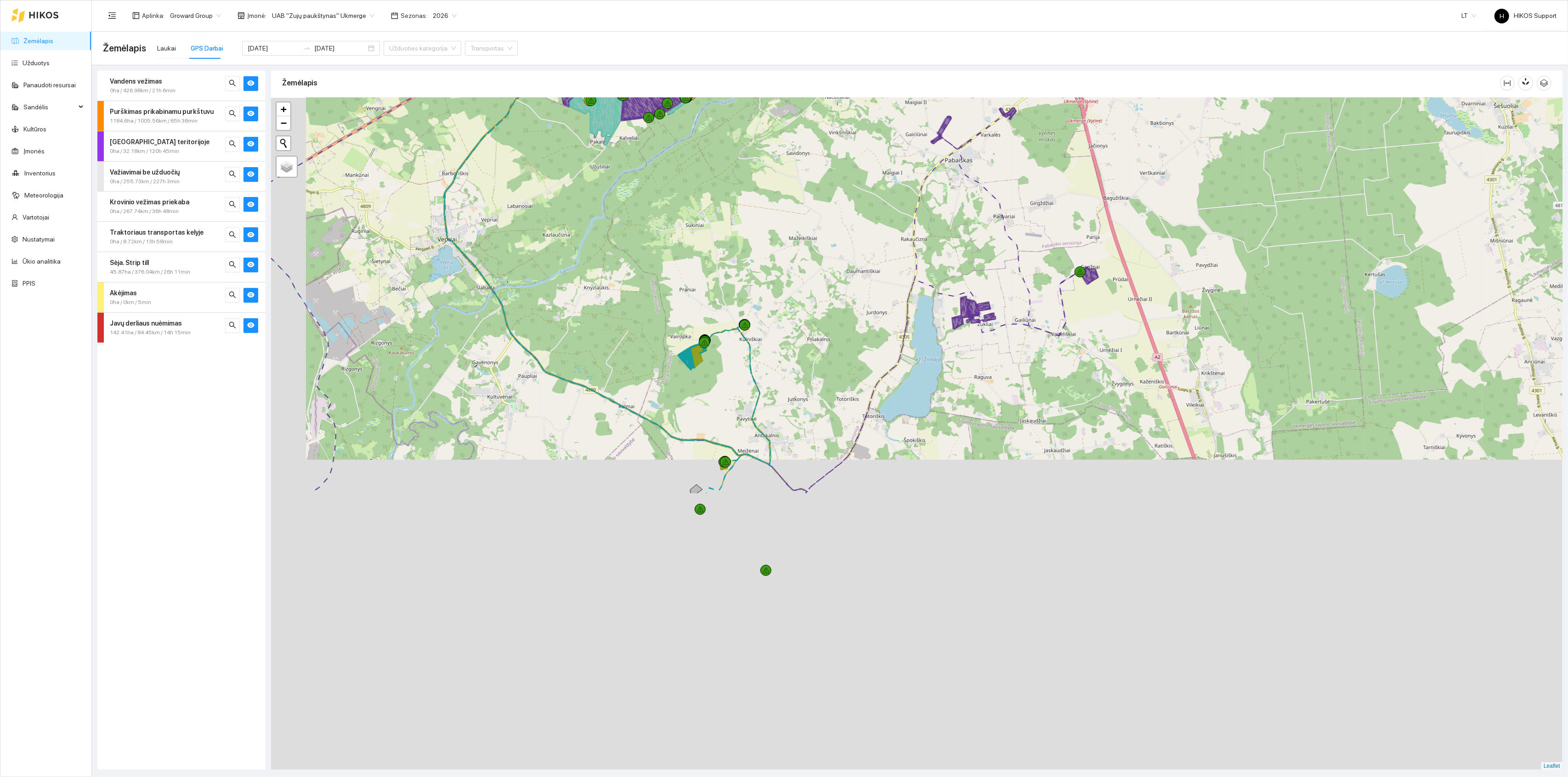
drag, startPoint x: 617, startPoint y: 611, endPoint x: 776, endPoint y: 207, distance: 434.2
click at [776, 211] on div at bounding box center [917, 434] width 1292 height 672
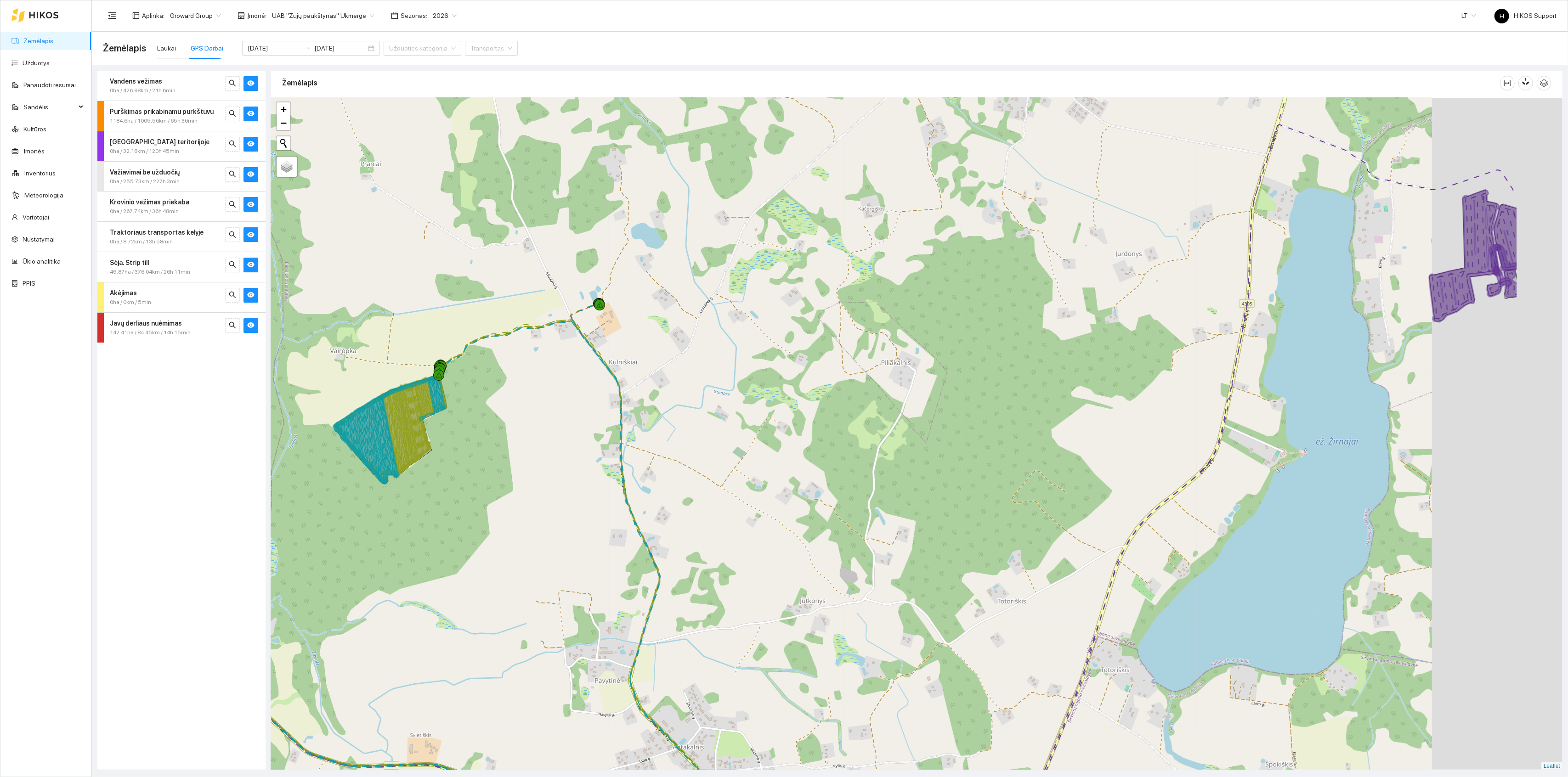
drag, startPoint x: 914, startPoint y: 343, endPoint x: 684, endPoint y: 349, distance: 230.1
click at [684, 349] on div at bounding box center [917, 434] width 1292 height 672
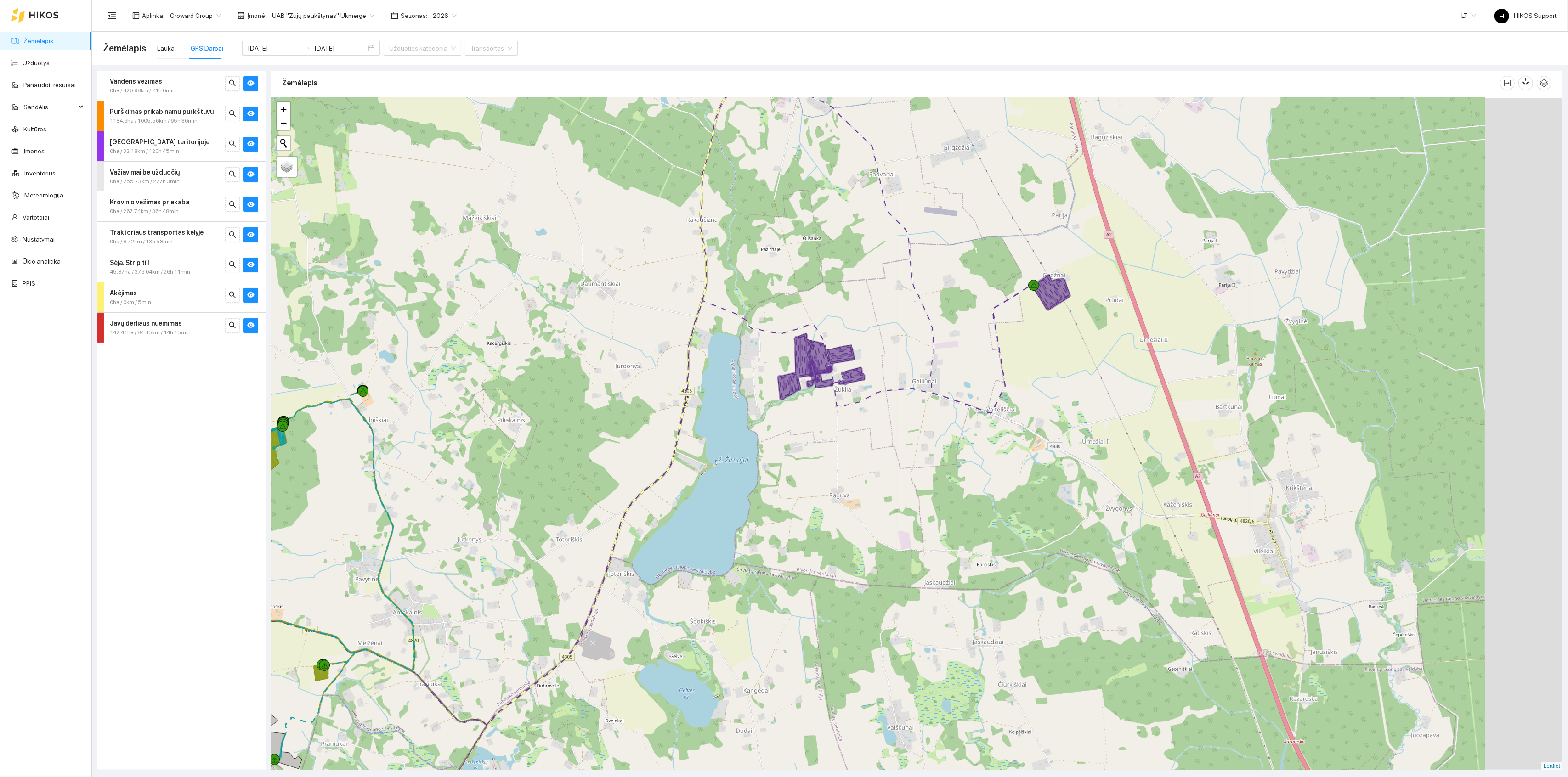
drag, startPoint x: 1097, startPoint y: 296, endPoint x: 842, endPoint y: 435, distance: 290.4
click at [842, 435] on div at bounding box center [917, 434] width 1292 height 672
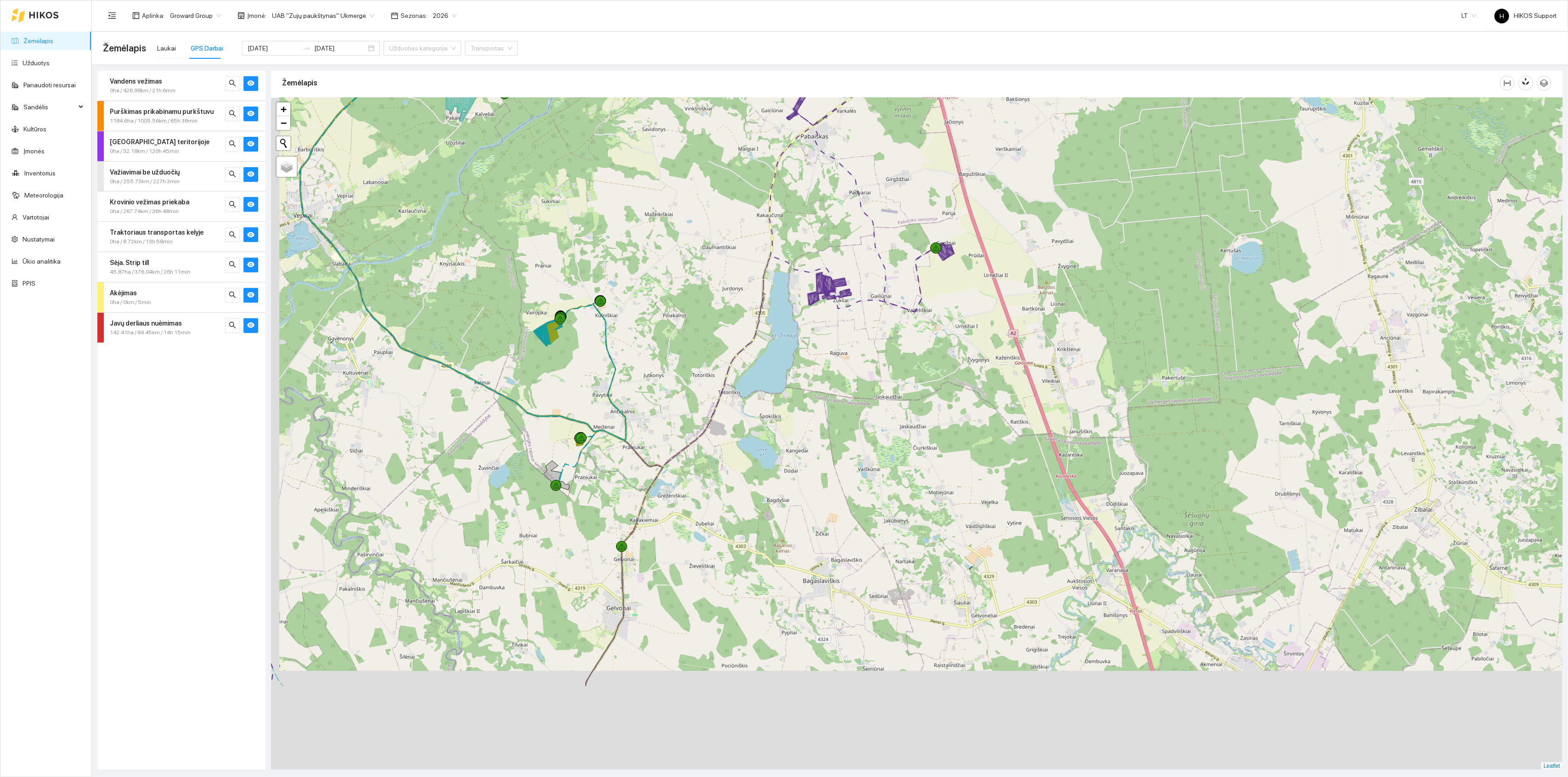
drag, startPoint x: 761, startPoint y: 538, endPoint x: 919, endPoint y: 237, distance: 339.9
click at [919, 238] on div at bounding box center [917, 434] width 1292 height 672
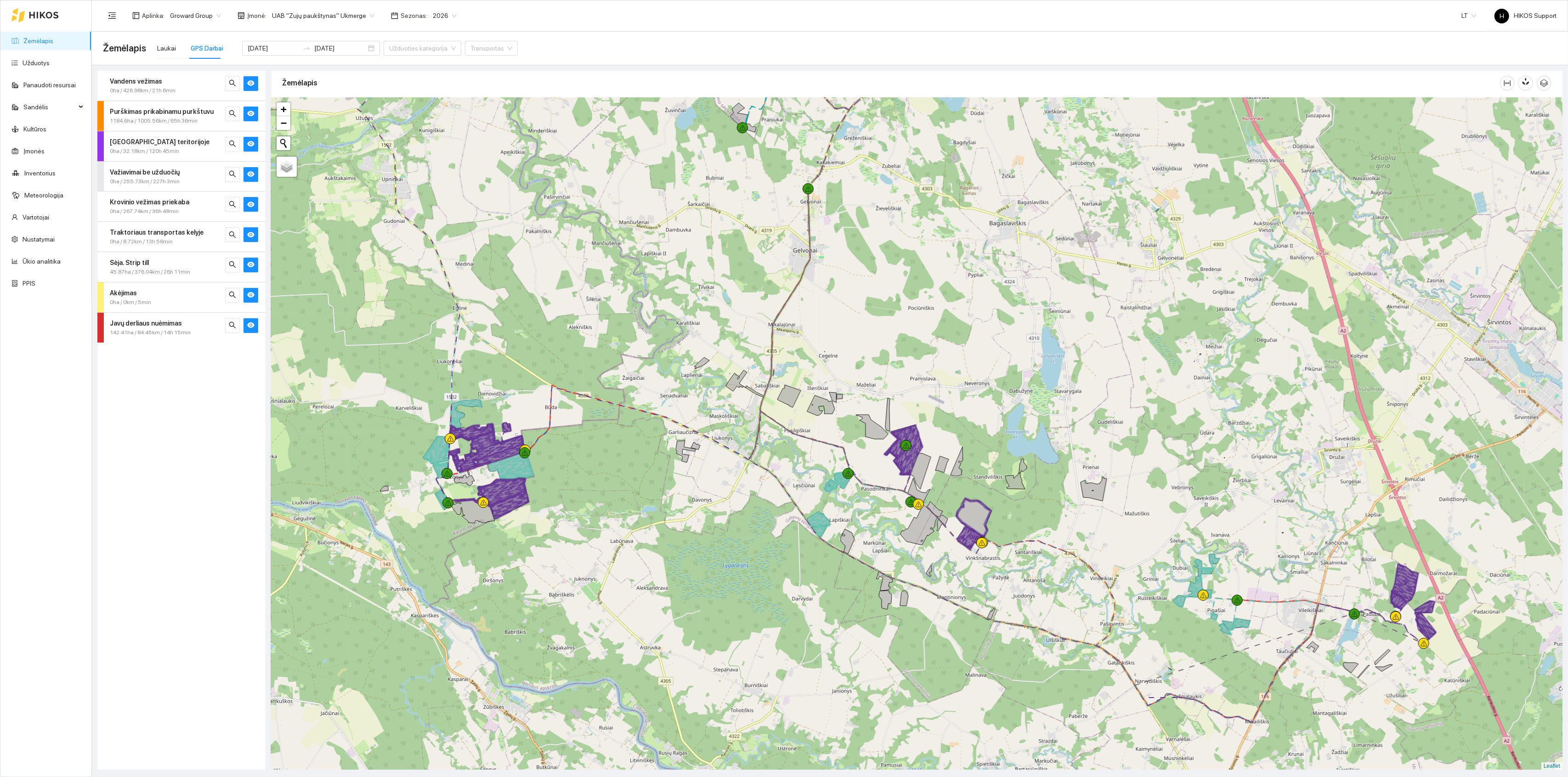
drag, startPoint x: 701, startPoint y: 500, endPoint x: 733, endPoint y: 419, distance: 87.1
click at [733, 419] on div at bounding box center [917, 434] width 1292 height 672
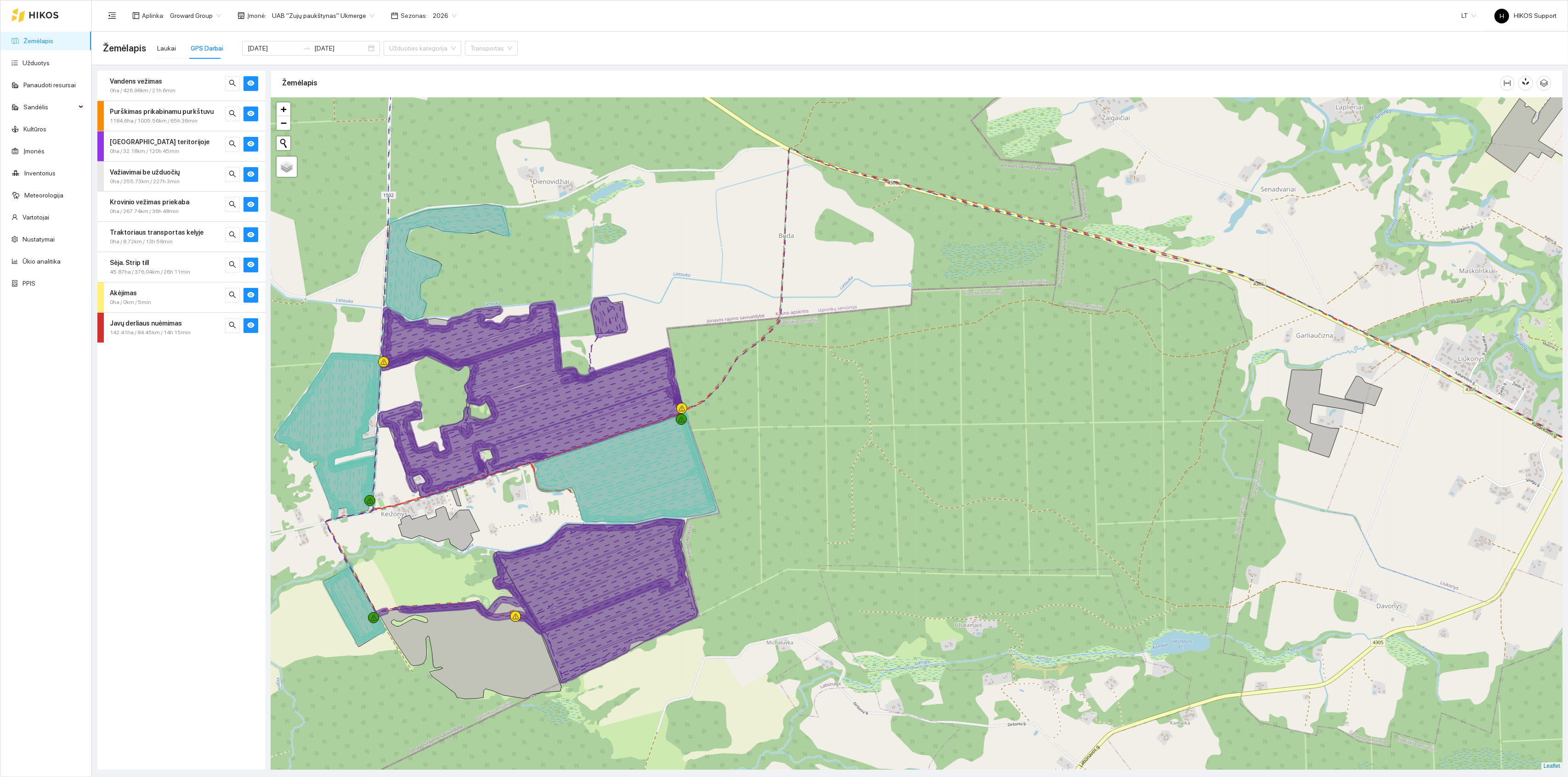
drag, startPoint x: 483, startPoint y: 573, endPoint x: 623, endPoint y: 290, distance: 315.7
click at [623, 290] on div at bounding box center [917, 434] width 1292 height 672
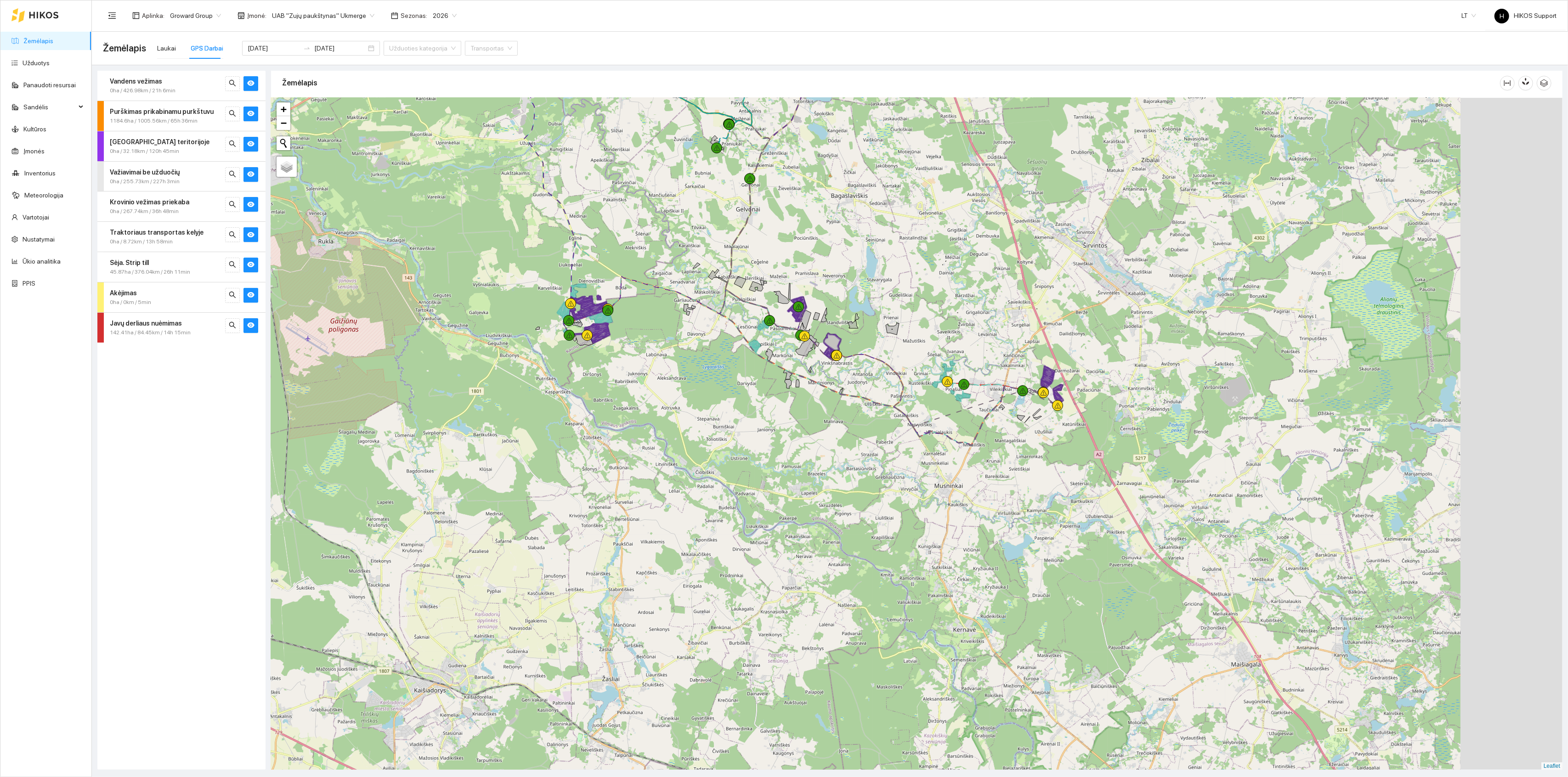
drag, startPoint x: 825, startPoint y: 422, endPoint x: 687, endPoint y: 423, distance: 138.0
click at [687, 423] on div at bounding box center [917, 434] width 1292 height 672
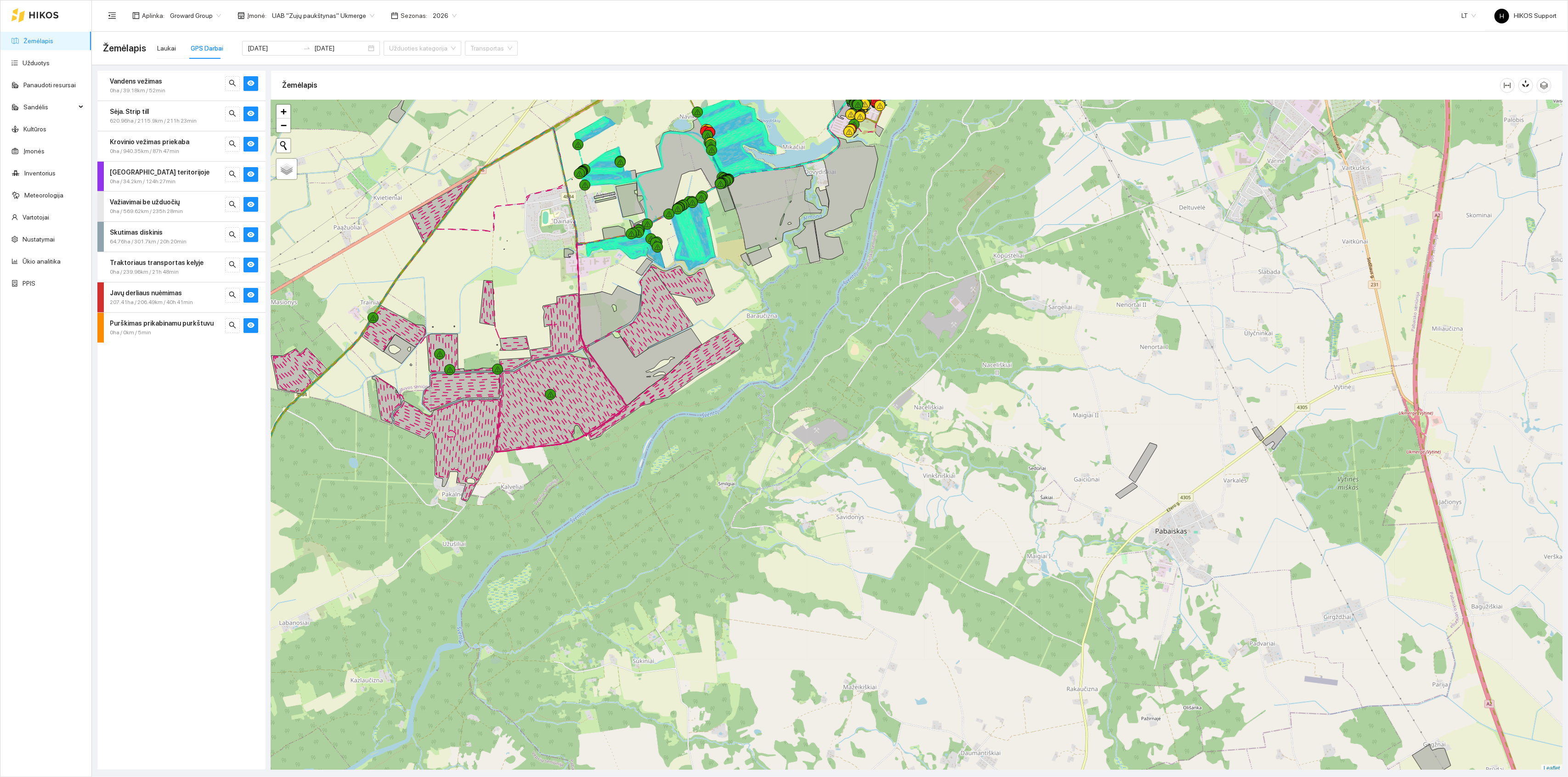
scroll to position [2, 0]
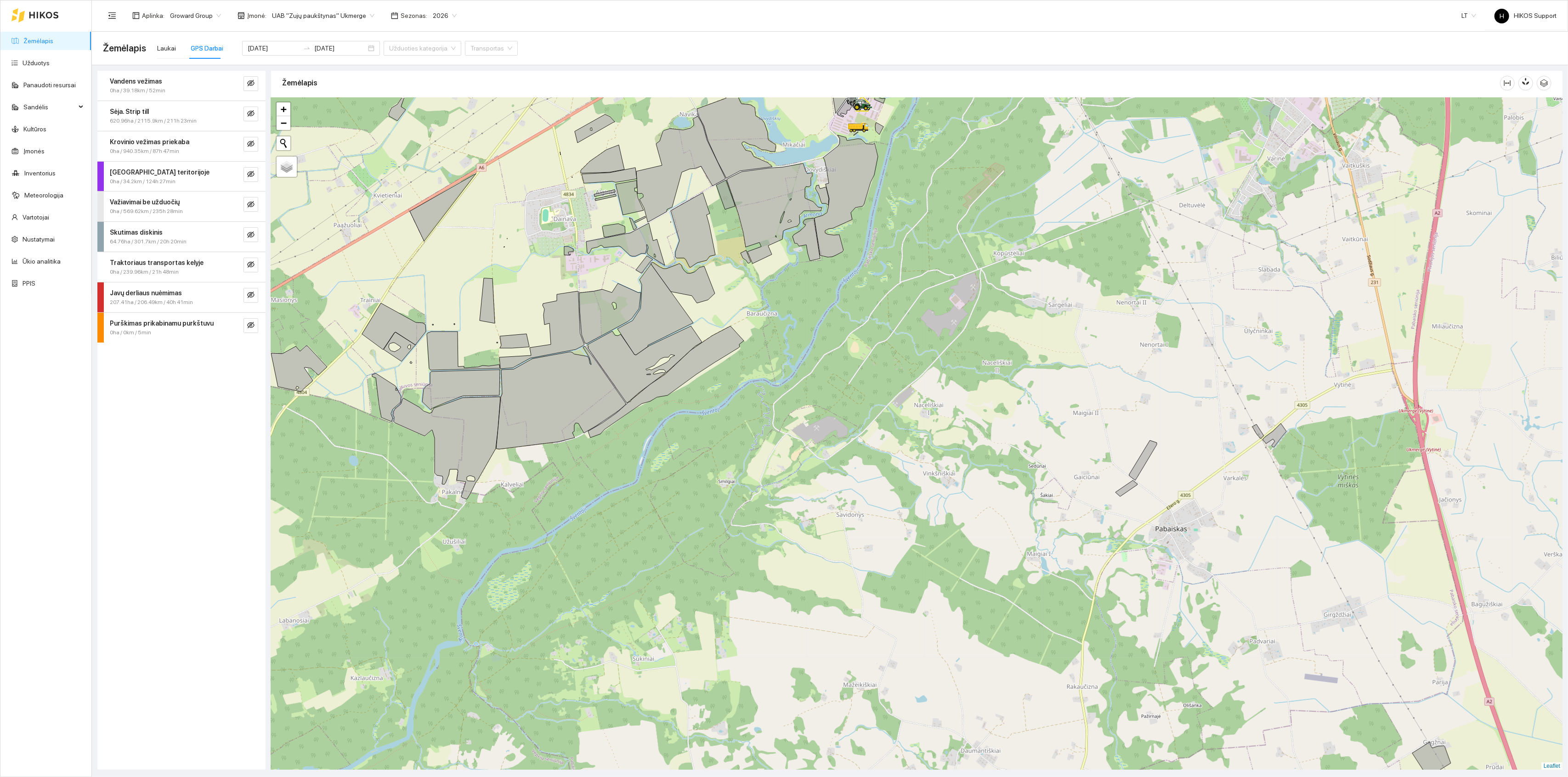
click at [186, 15] on span "Groward Group" at bounding box center [195, 15] width 51 height 14
drag, startPoint x: 186, startPoint y: 15, endPoint x: 186, endPoint y: 71, distance: 56.0
click at [186, 41] on section "Aplinka : Groward Group Įmonė : UAB "Zujų paukštynas" Ukmerge Sezonas : 2026 LT…" at bounding box center [830, 388] width 1476 height 777
click at [194, 15] on span "Groward Group" at bounding box center [195, 15] width 51 height 14
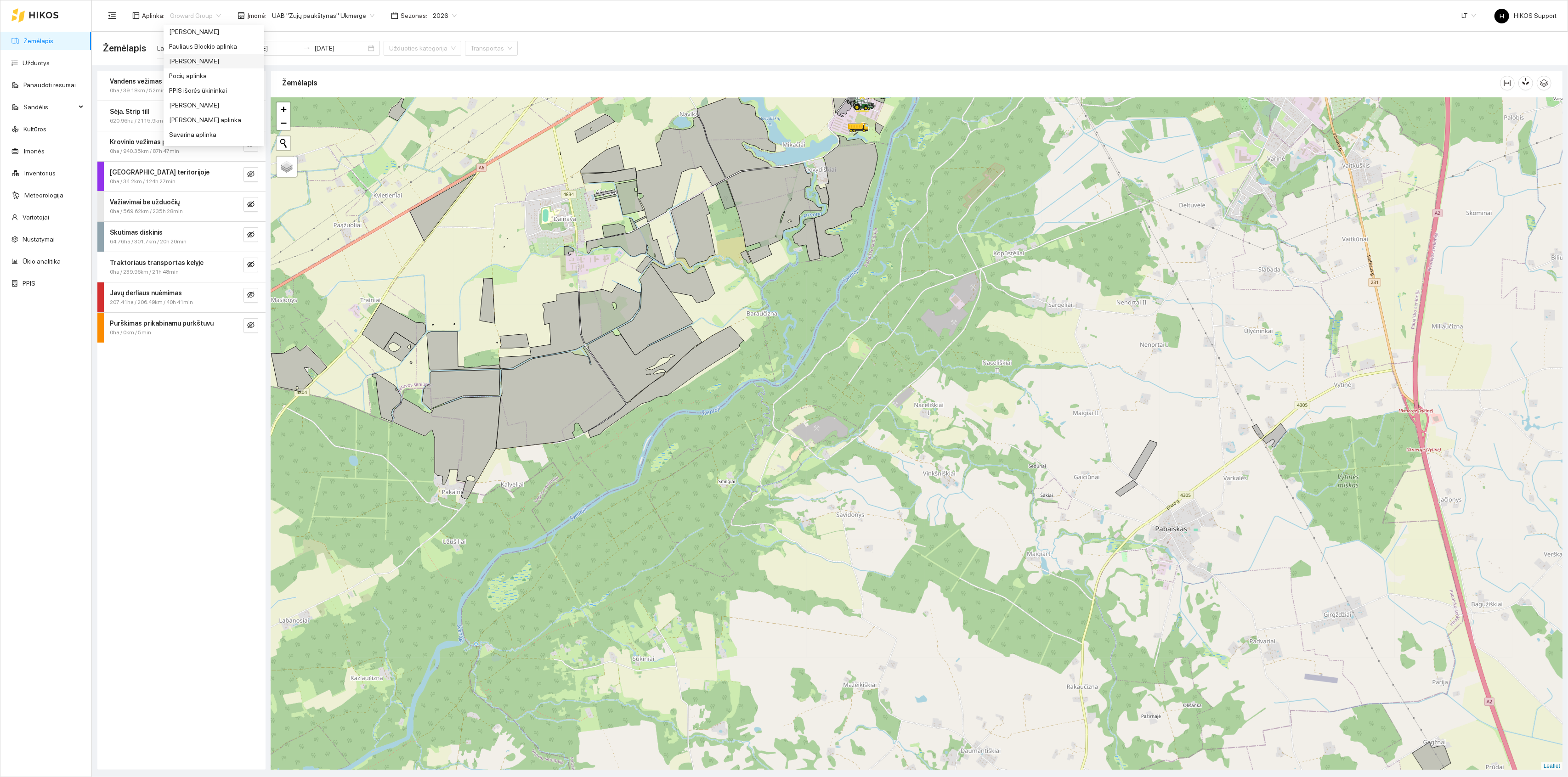
click at [180, 54] on div "[PERSON_NAME]" at bounding box center [214, 61] width 100 height 15
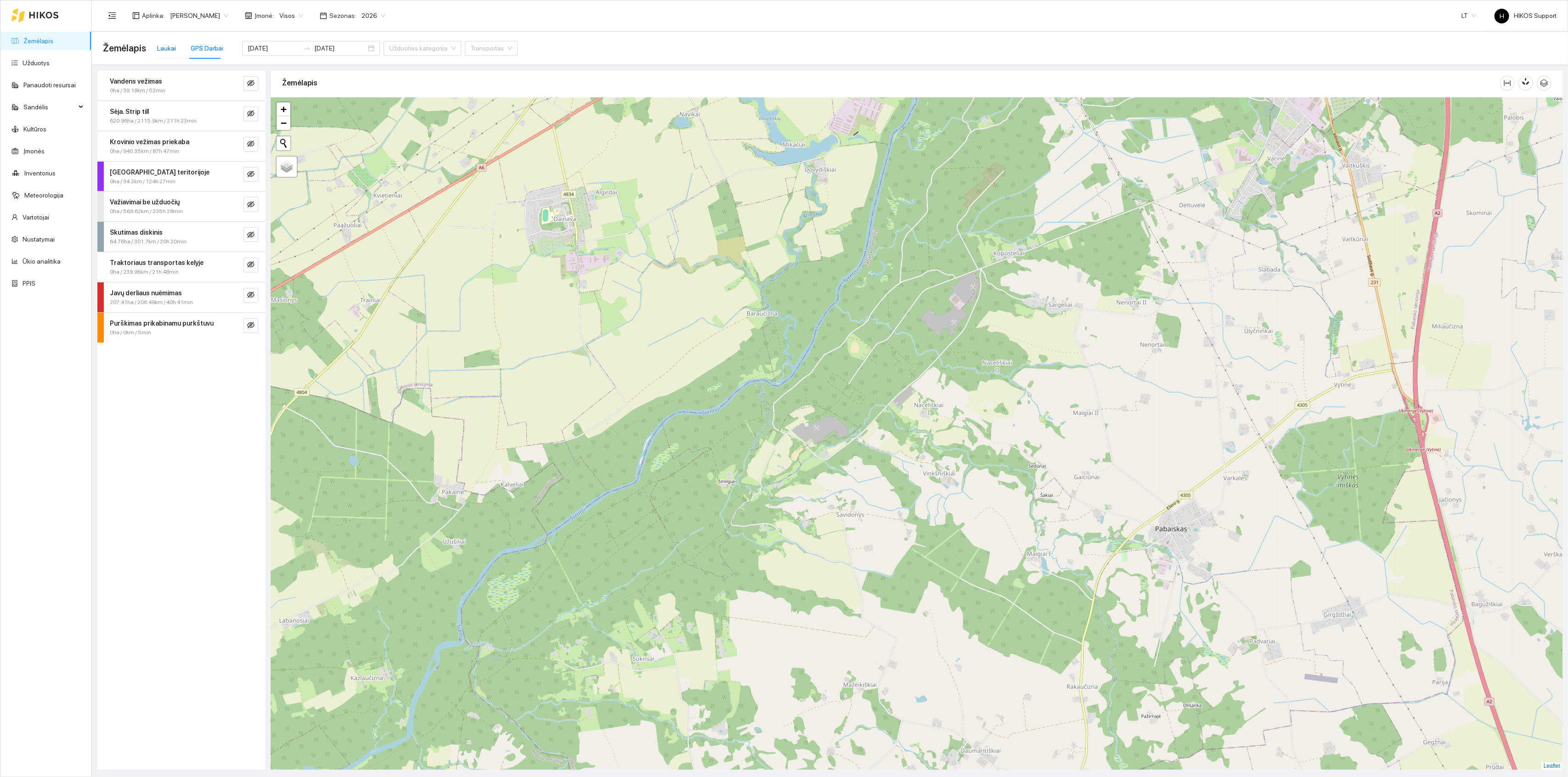
click at [165, 46] on div "Laukai" at bounding box center [166, 48] width 19 height 10
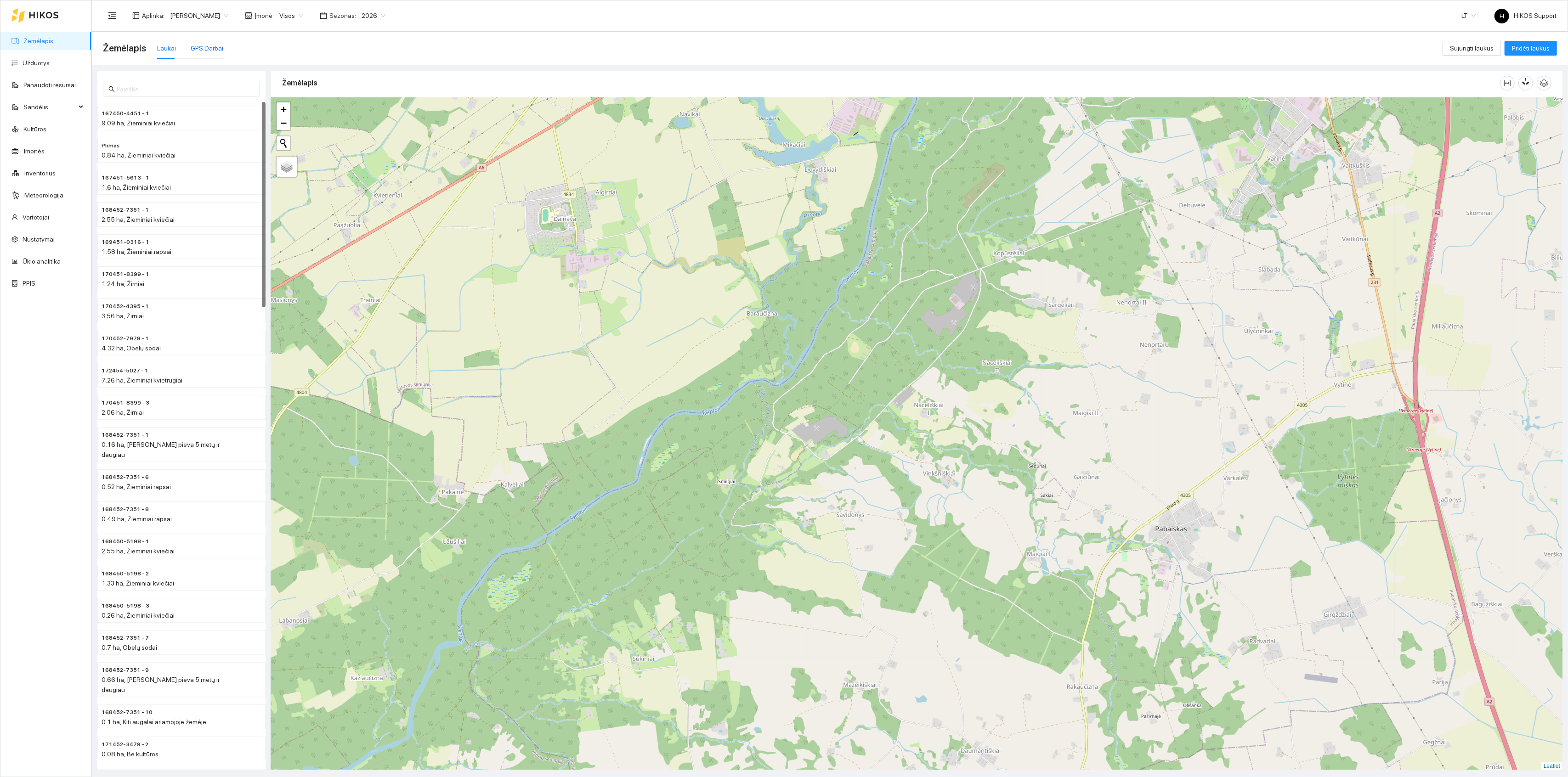
click at [207, 52] on div "GPS Darbai" at bounding box center [207, 48] width 33 height 10
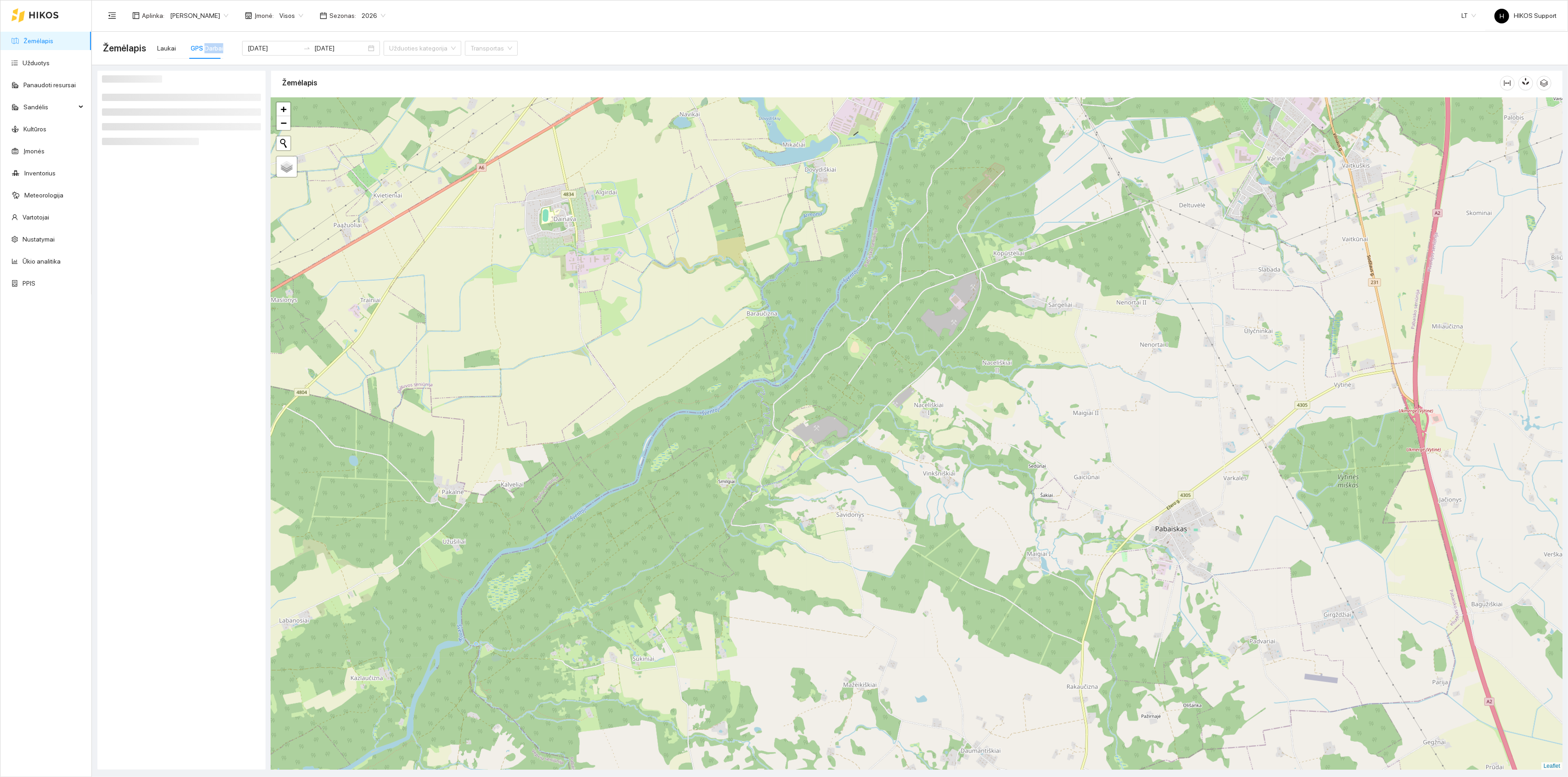
drag, startPoint x: 207, startPoint y: 52, endPoint x: 239, endPoint y: 75, distance: 39.4
click at [211, 54] on div "GPS Darbai" at bounding box center [207, 48] width 33 height 21
click at [252, 83] on icon "eye-invisible" at bounding box center [251, 83] width 2 height 2
click at [231, 85] on icon "search" at bounding box center [233, 83] width 7 height 7
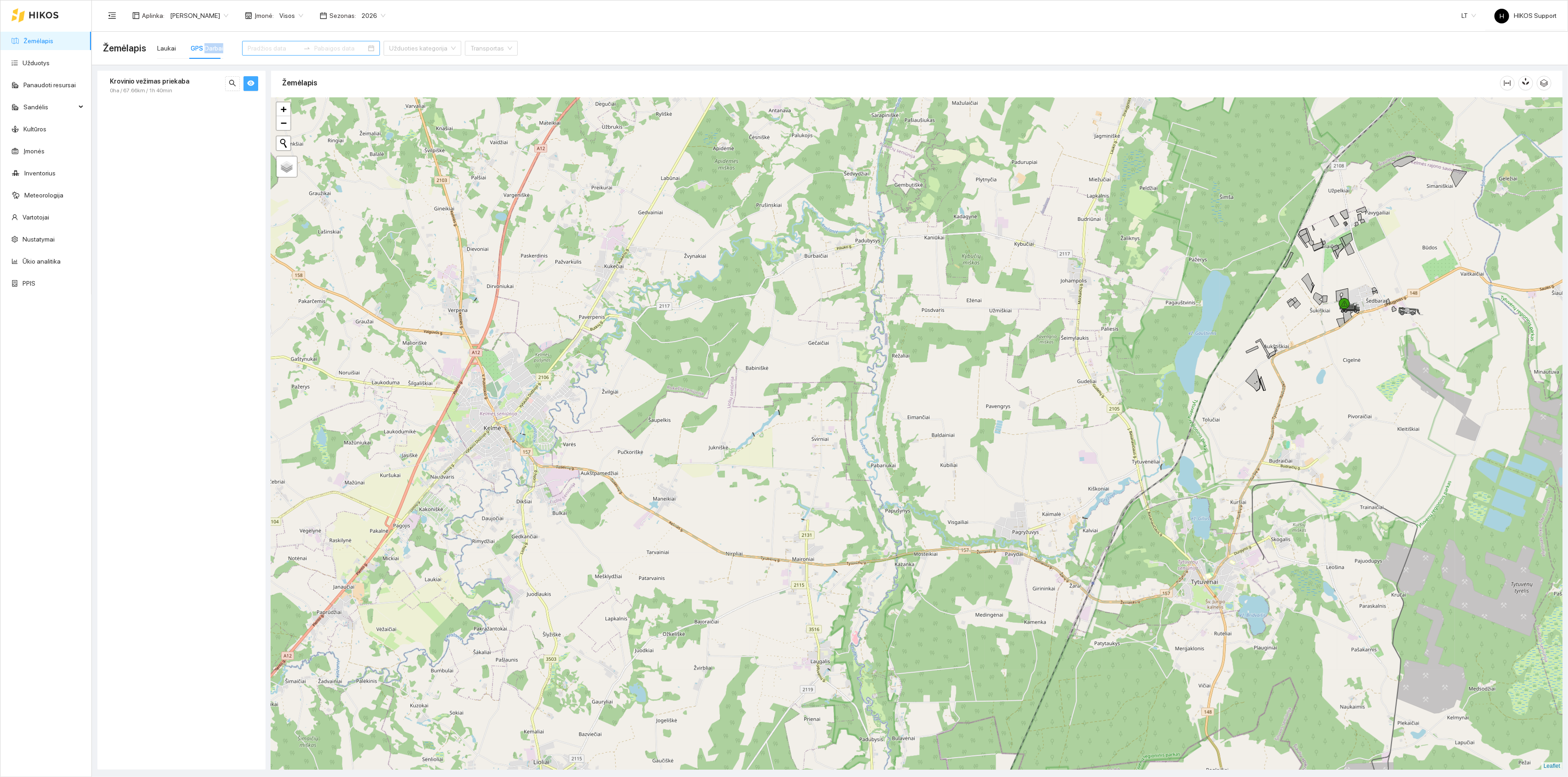
drag, startPoint x: 1231, startPoint y: 242, endPoint x: 872, endPoint y: 248, distance: 359.1
click at [881, 254] on div at bounding box center [917, 434] width 1292 height 672
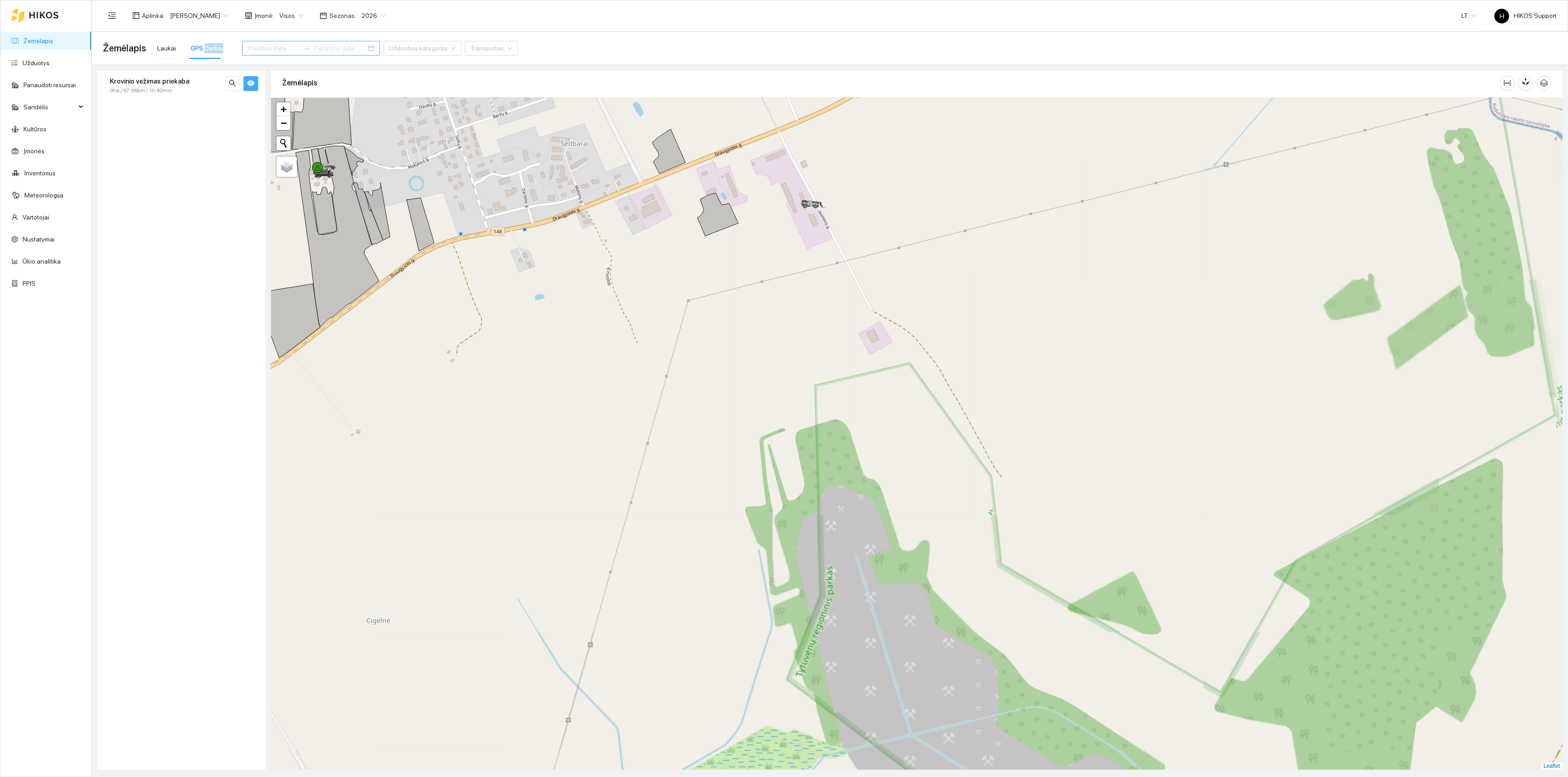
drag, startPoint x: 685, startPoint y: 316, endPoint x: 1138, endPoint y: 397, distance: 460.2
click at [1130, 397] on div at bounding box center [917, 434] width 1292 height 672
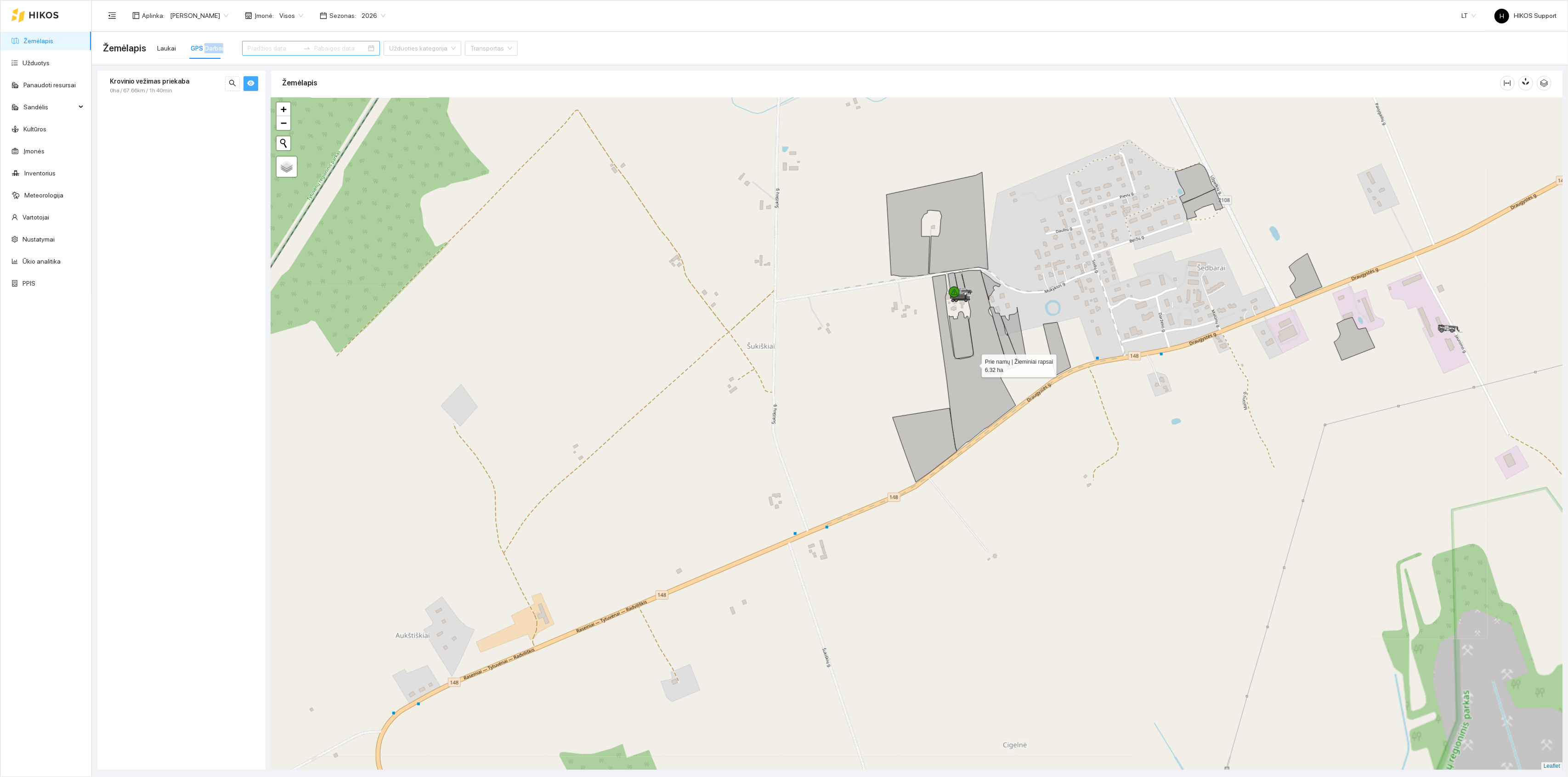
click at [954, 369] on icon at bounding box center [974, 361] width 83 height 181
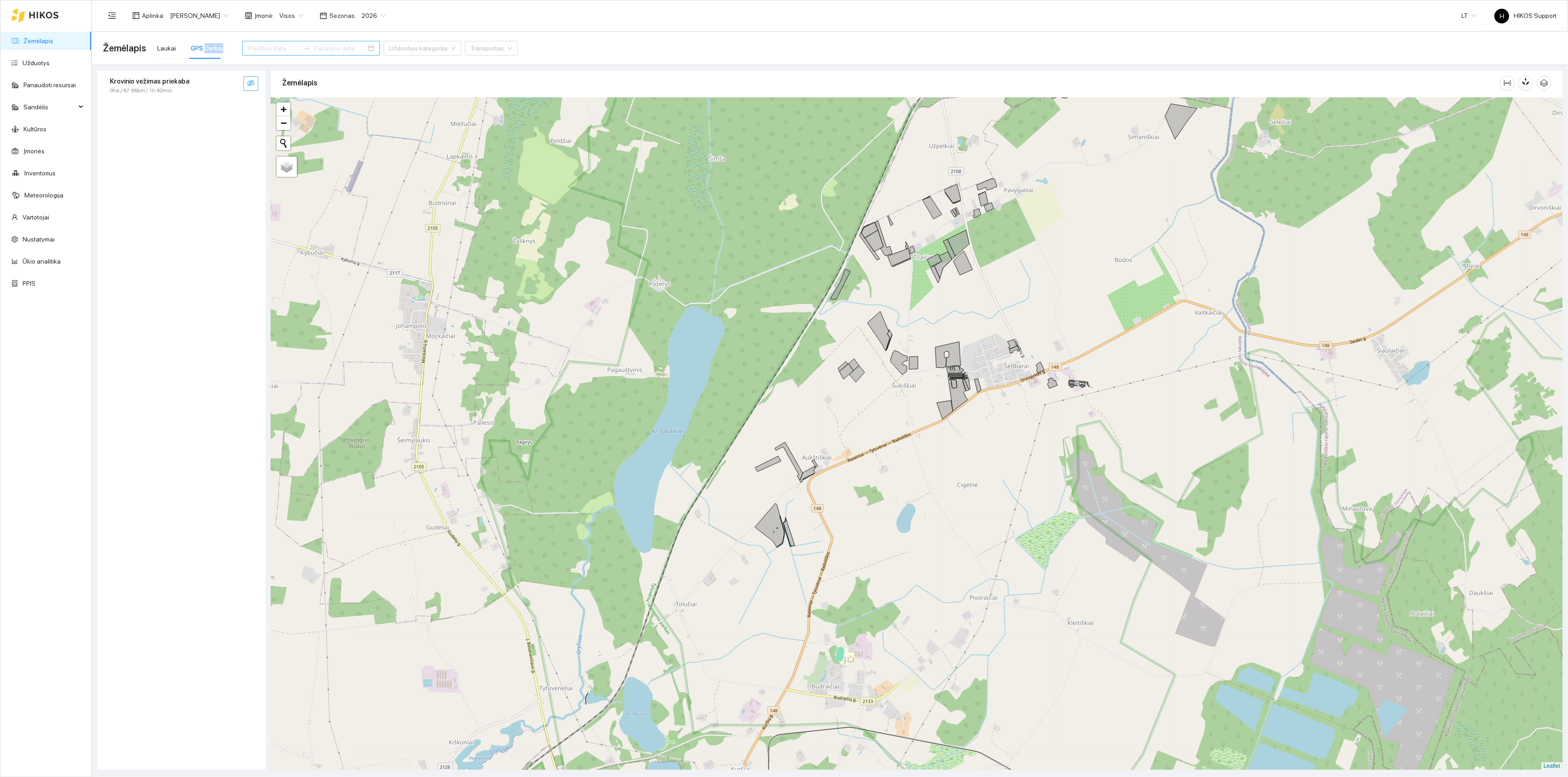
drag, startPoint x: 1021, startPoint y: 278, endPoint x: 937, endPoint y: 318, distance: 93.0
click at [937, 318] on div at bounding box center [917, 434] width 1292 height 672
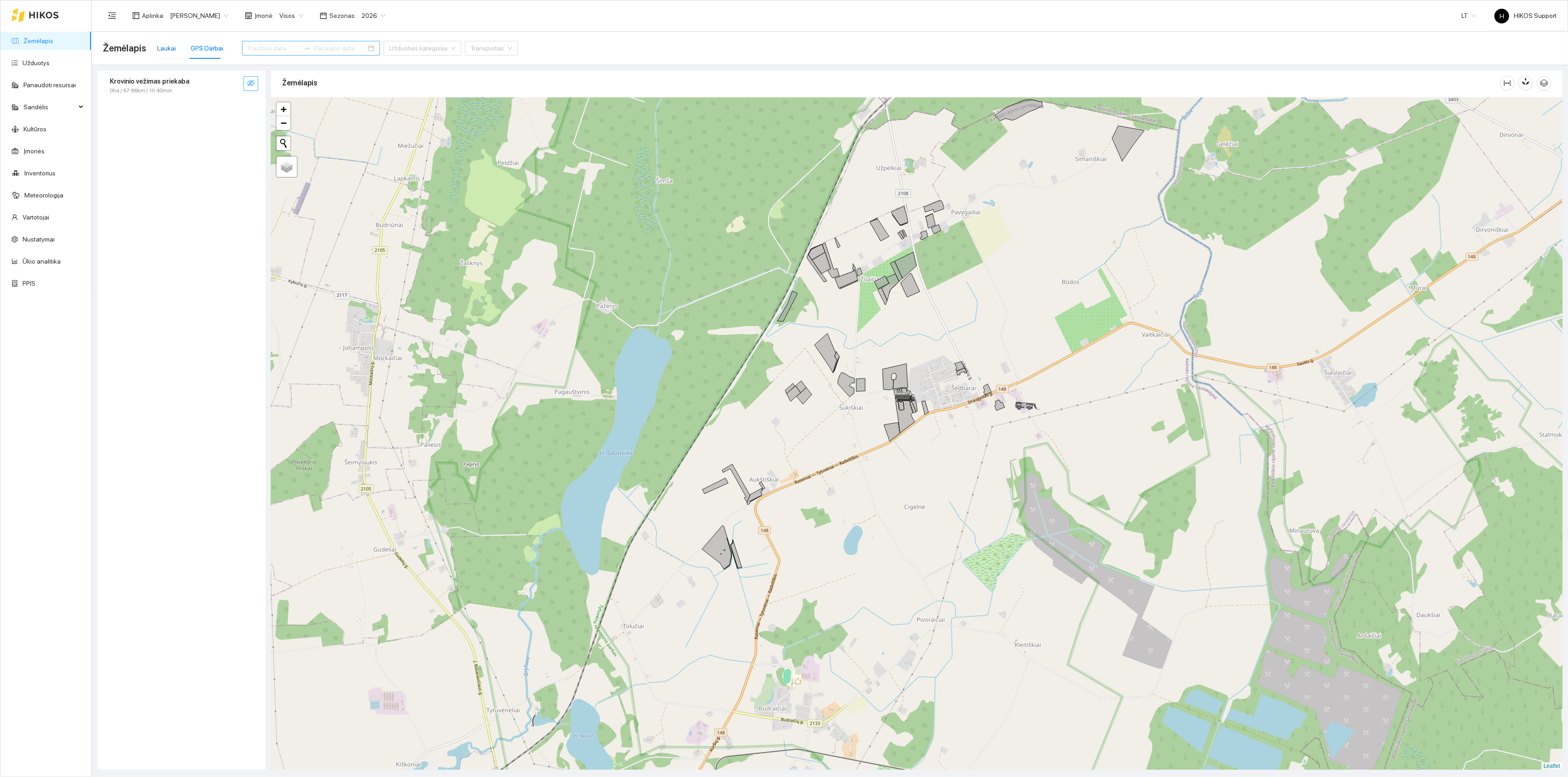
click at [162, 43] on div "Laukai" at bounding box center [166, 48] width 19 height 10
